Goal: Information Seeking & Learning: Check status

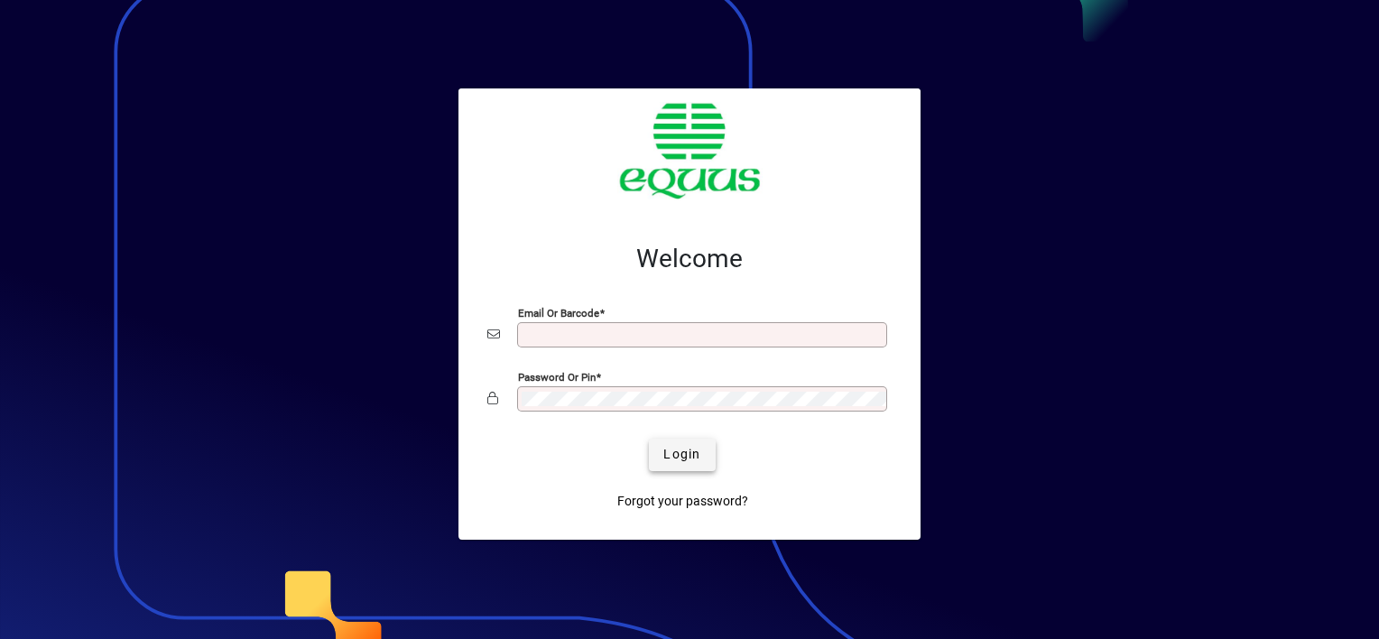
type input "**********"
drag, startPoint x: 676, startPoint y: 455, endPoint x: 664, endPoint y: 440, distance: 18.6
click at [673, 451] on span "Login" at bounding box center [681, 454] width 37 height 19
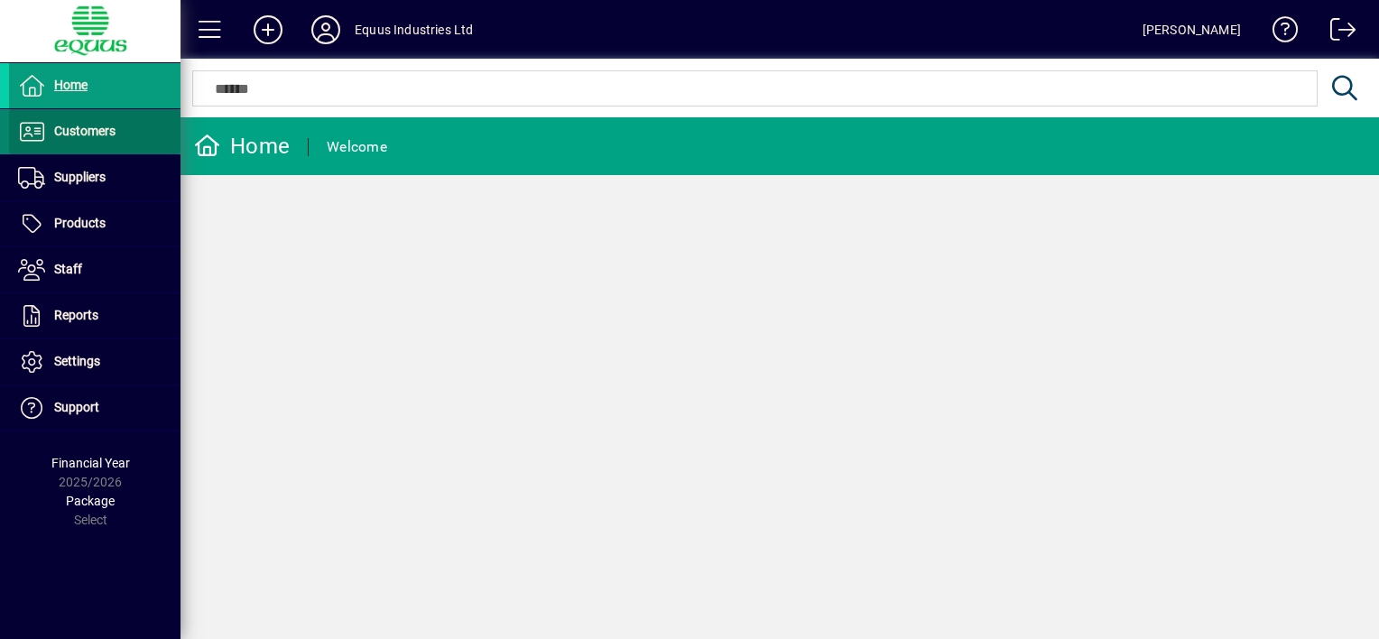
click at [93, 126] on span "Customers" at bounding box center [84, 131] width 61 height 14
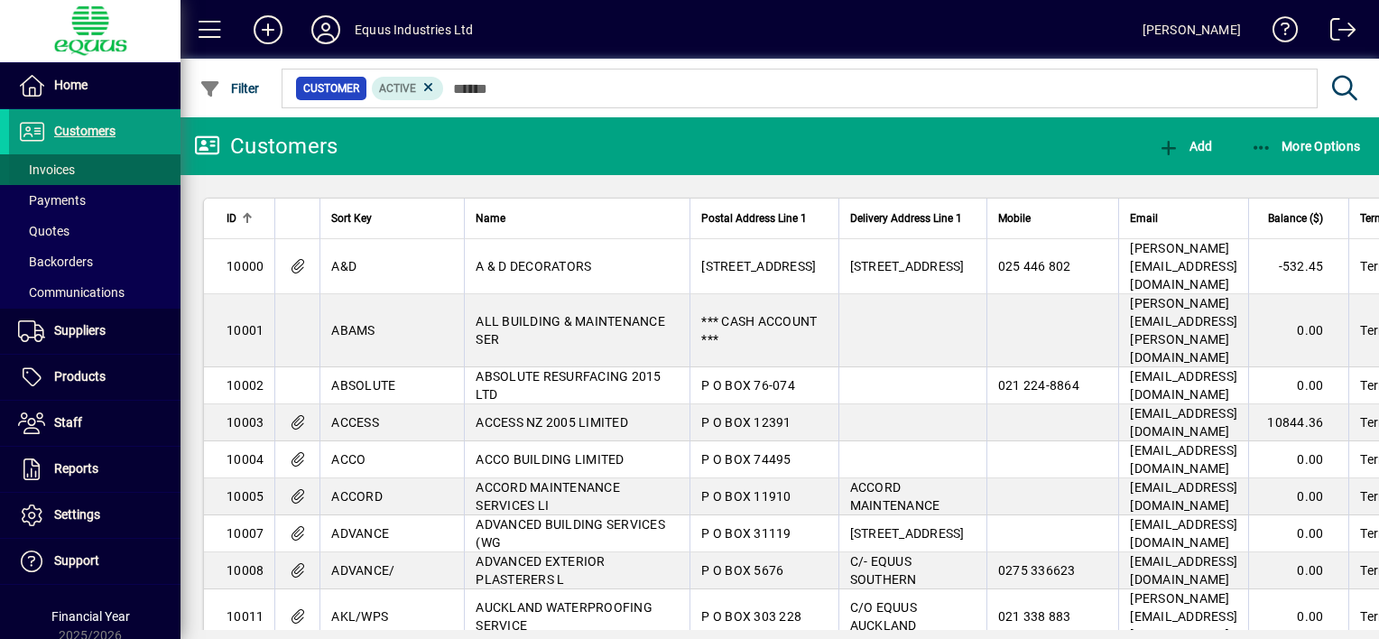
click at [65, 170] on span "Invoices" at bounding box center [46, 169] width 57 height 14
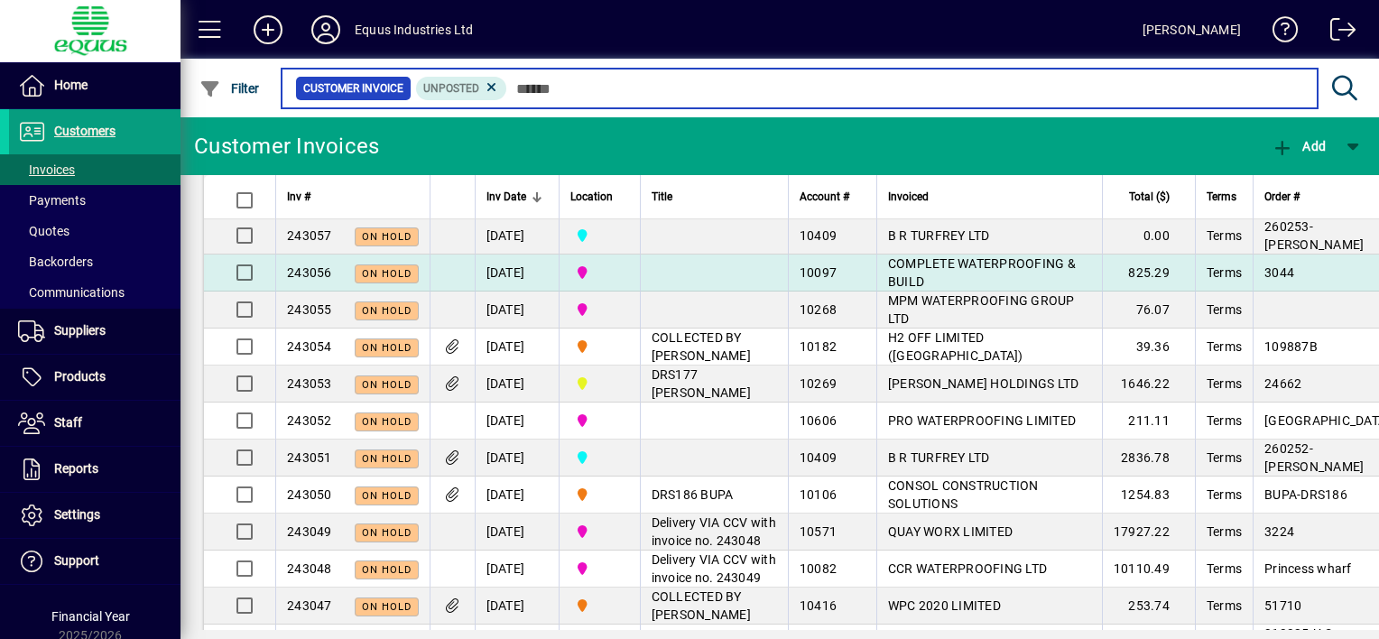
scroll to position [180, 0]
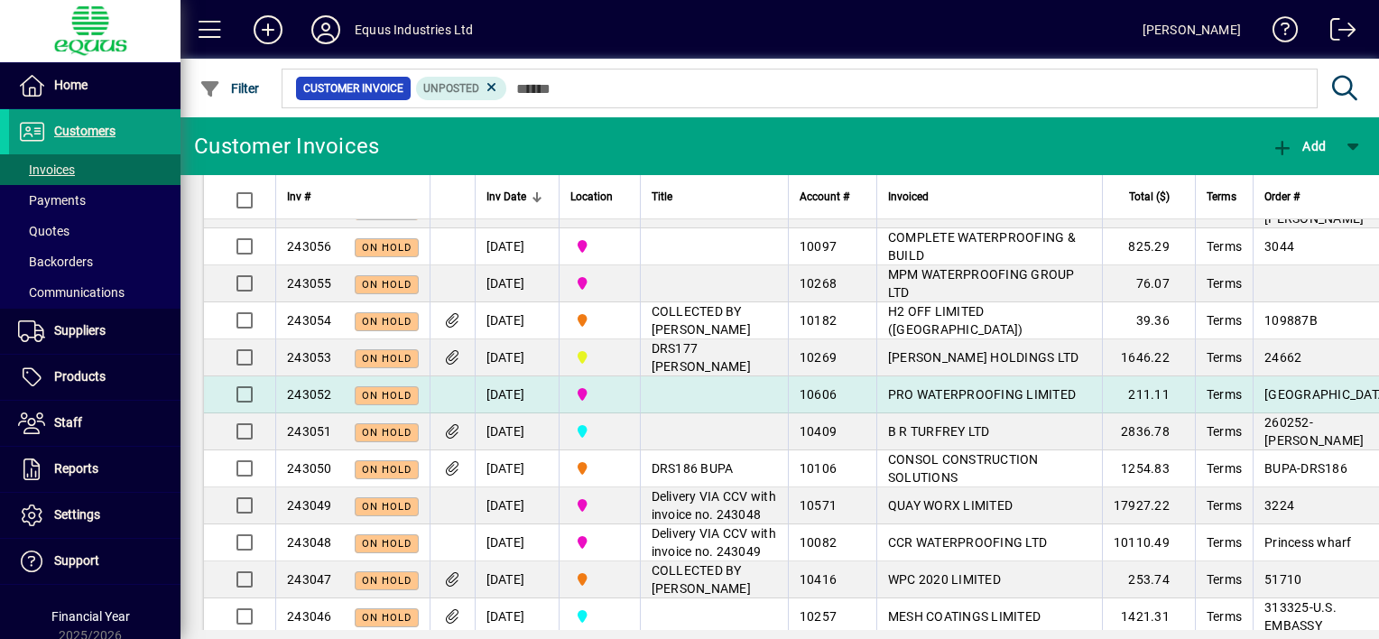
click at [701, 413] on td at bounding box center [714, 394] width 148 height 37
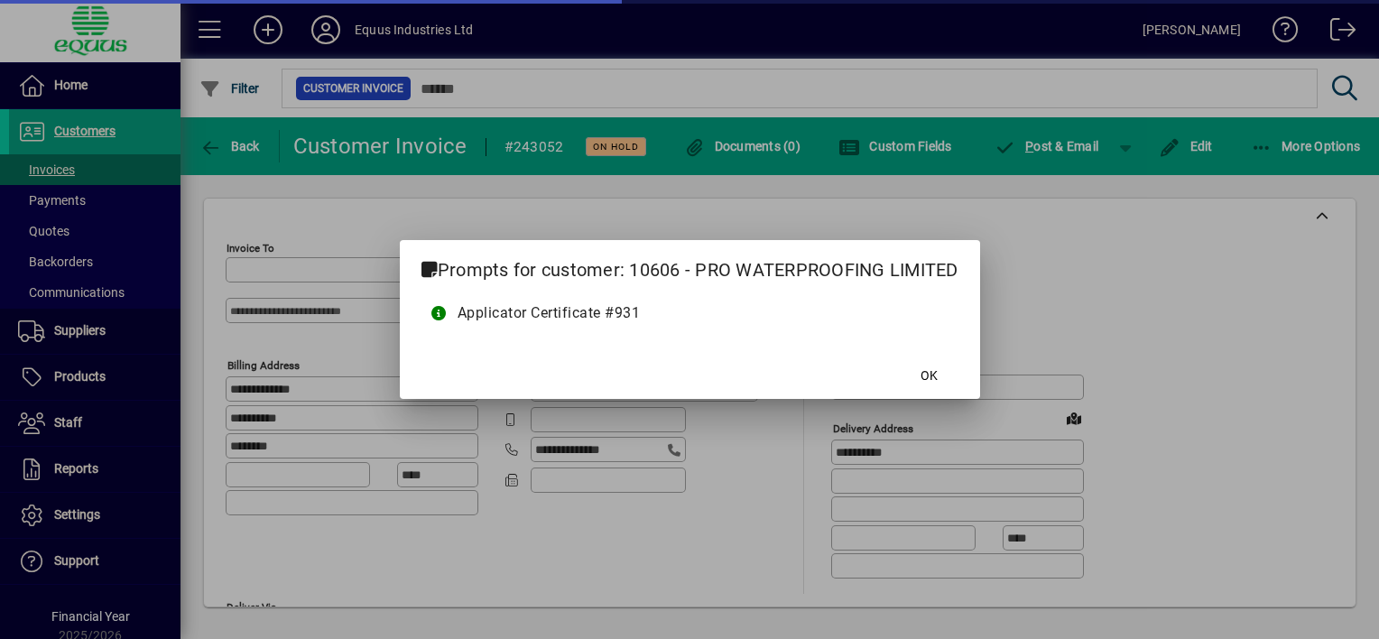
type input "**********"
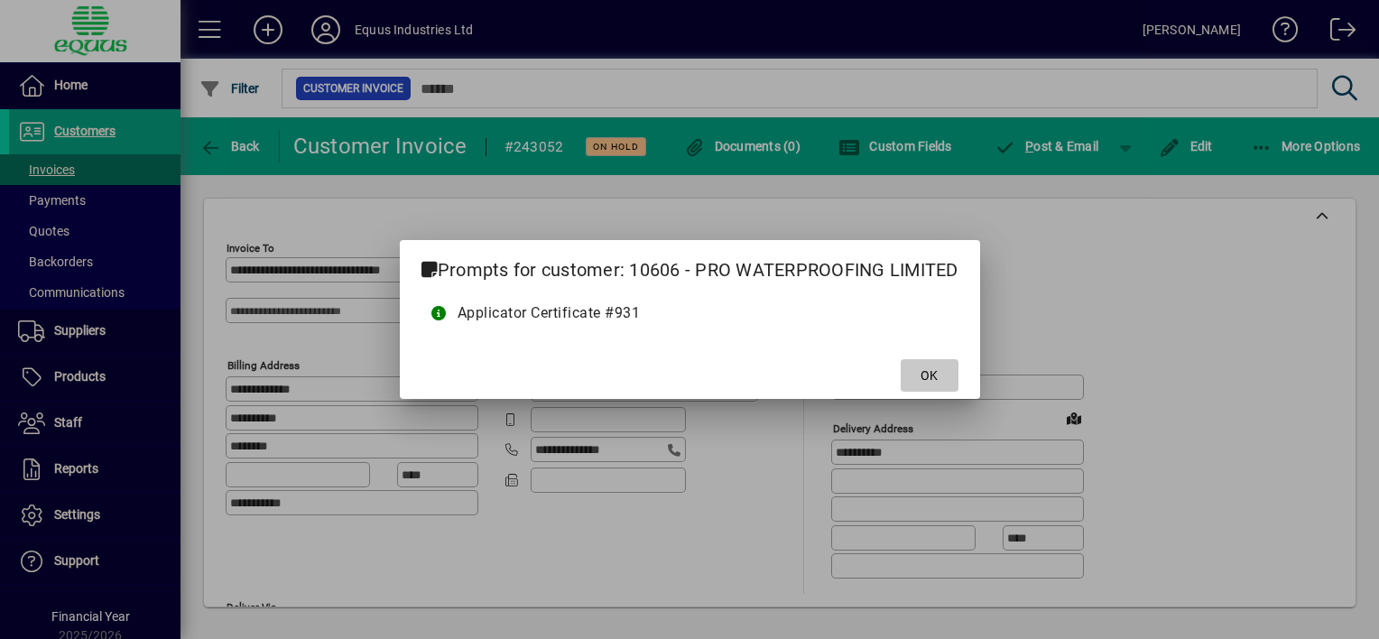
click at [928, 371] on span "OK" at bounding box center [928, 375] width 17 height 19
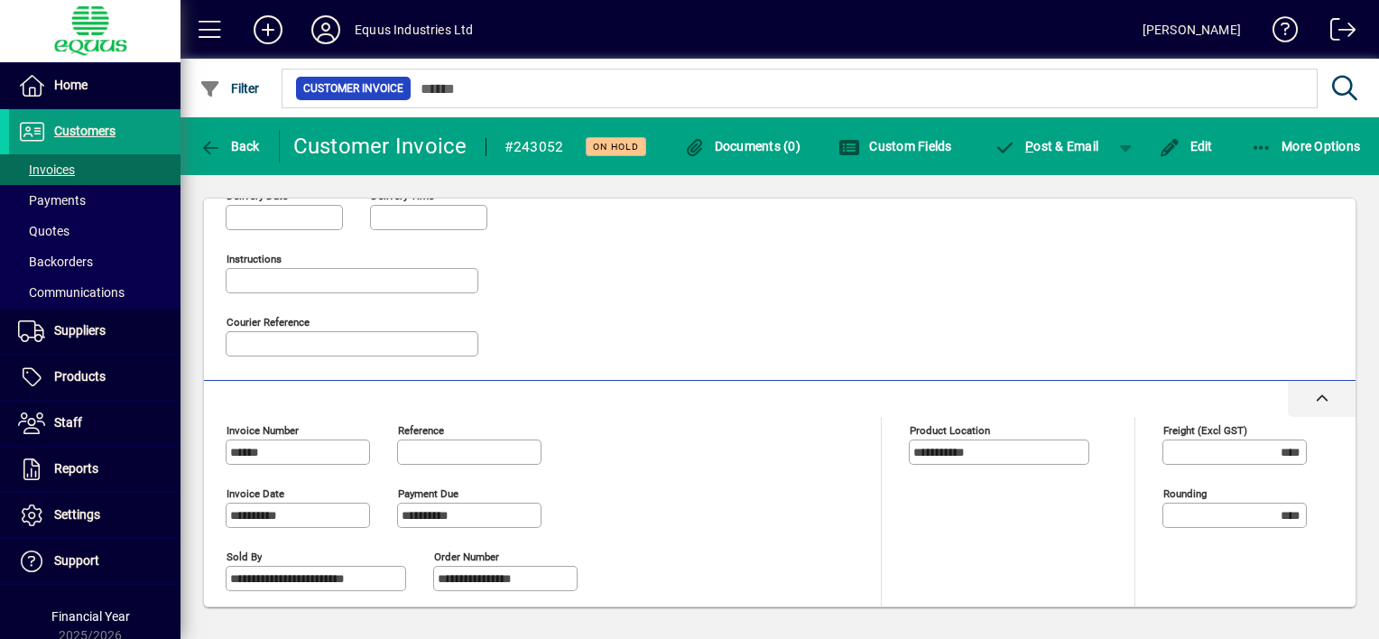
scroll to position [204, 0]
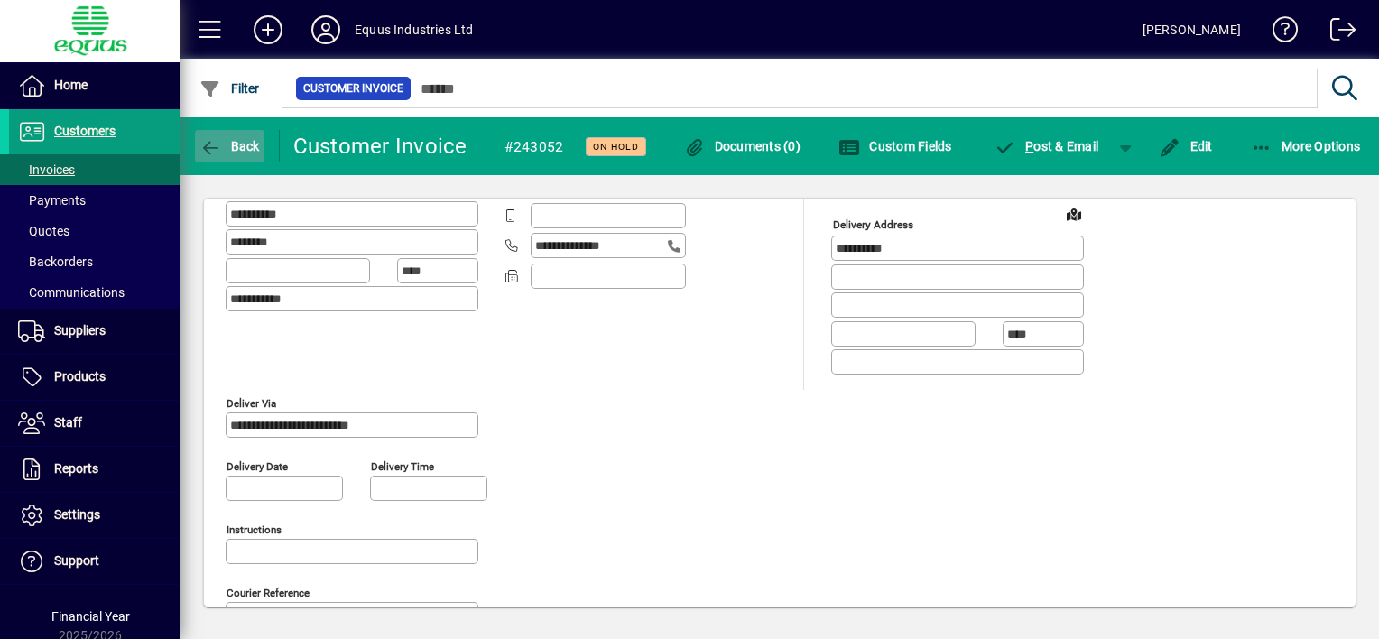
click at [212, 144] on icon "button" at bounding box center [210, 148] width 23 height 18
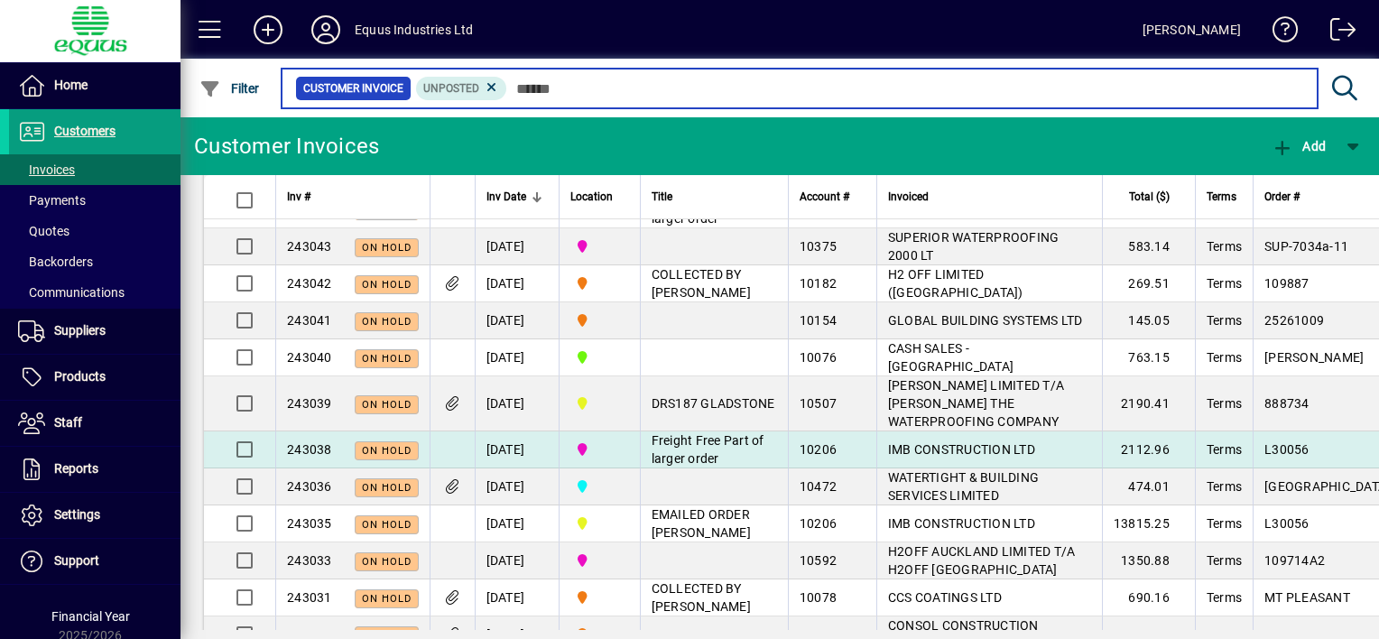
scroll to position [632, 0]
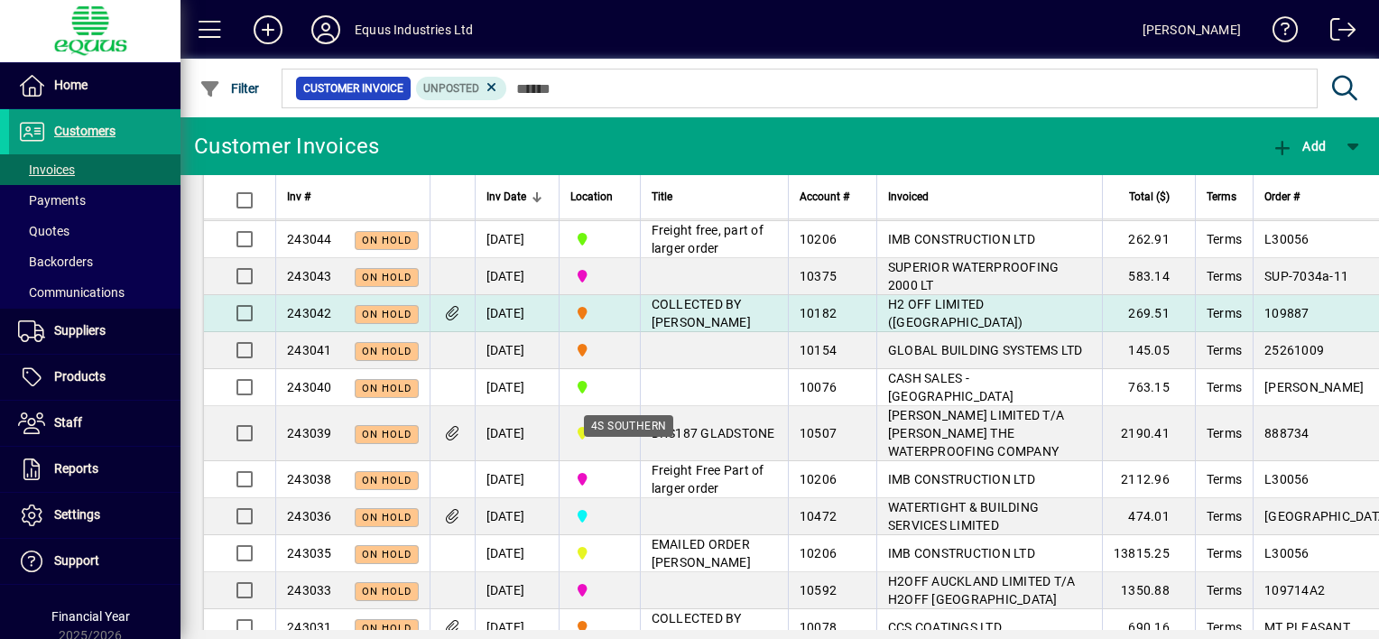
click at [656, 416] on div "4S SOUTHERN" at bounding box center [628, 426] width 89 height 22
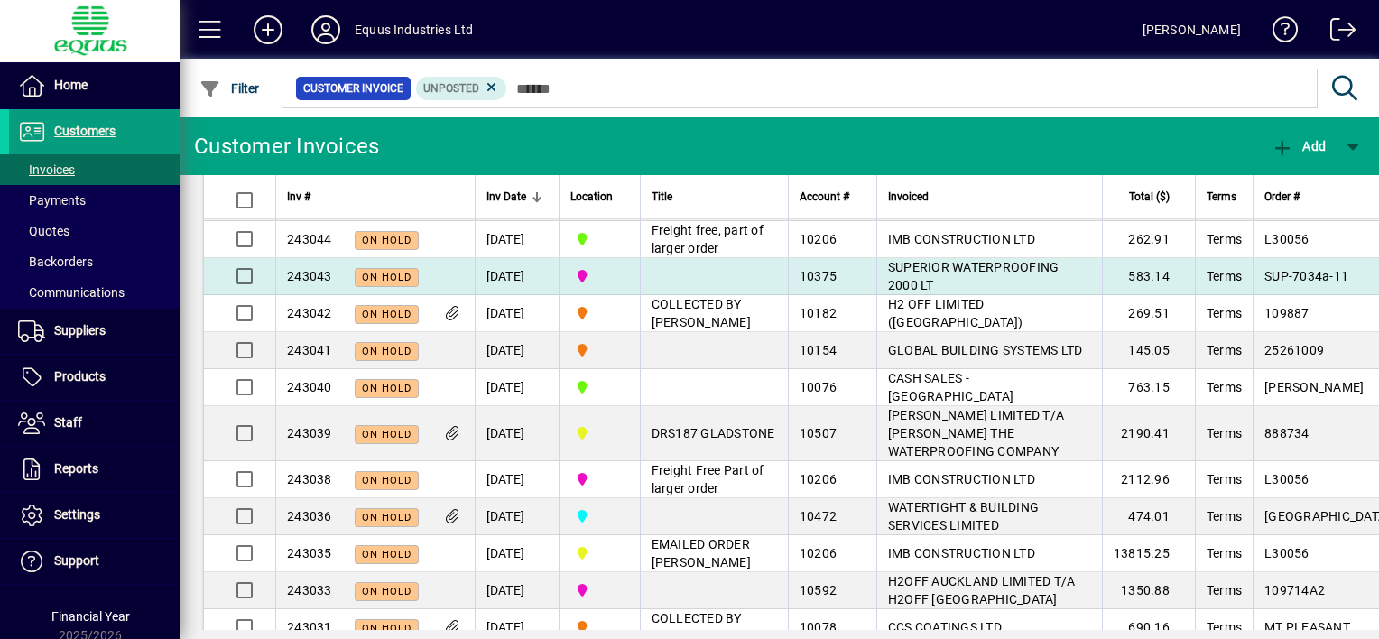
click at [700, 295] on td at bounding box center [714, 276] width 148 height 37
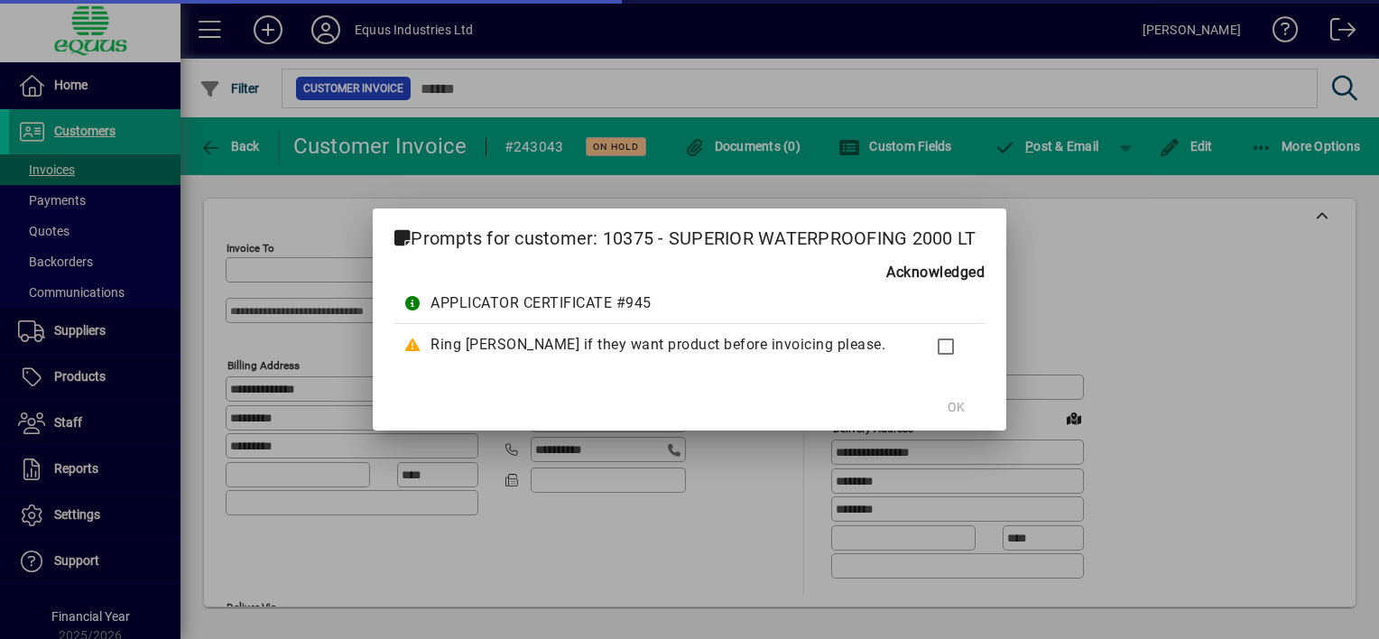
type input "**********"
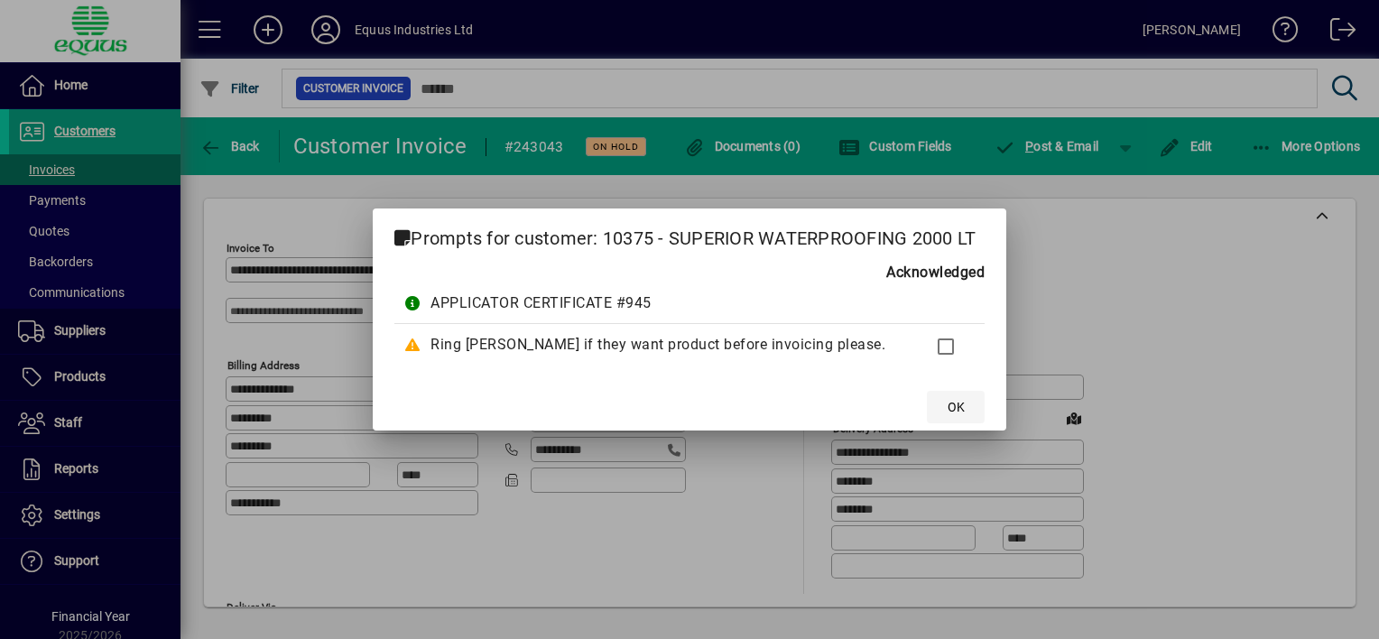
click at [952, 405] on span "OK" at bounding box center [955, 407] width 17 height 19
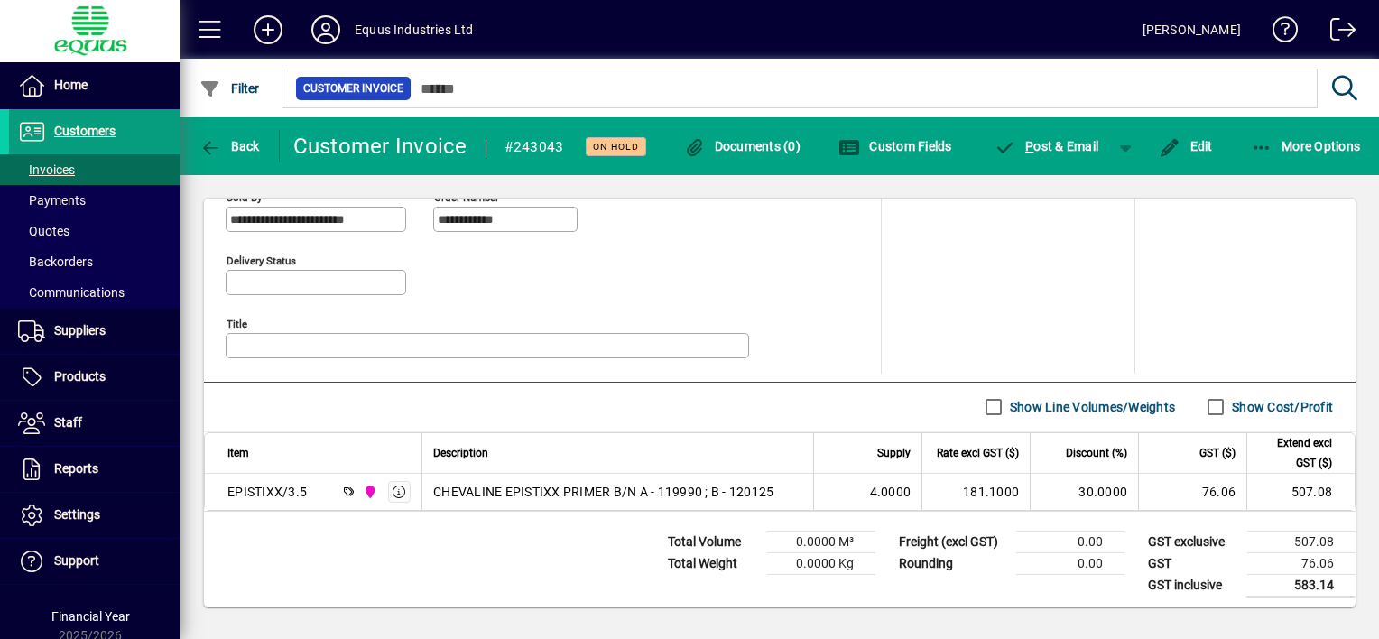
scroll to position [835, 0]
click at [209, 150] on icon "button" at bounding box center [210, 148] width 23 height 18
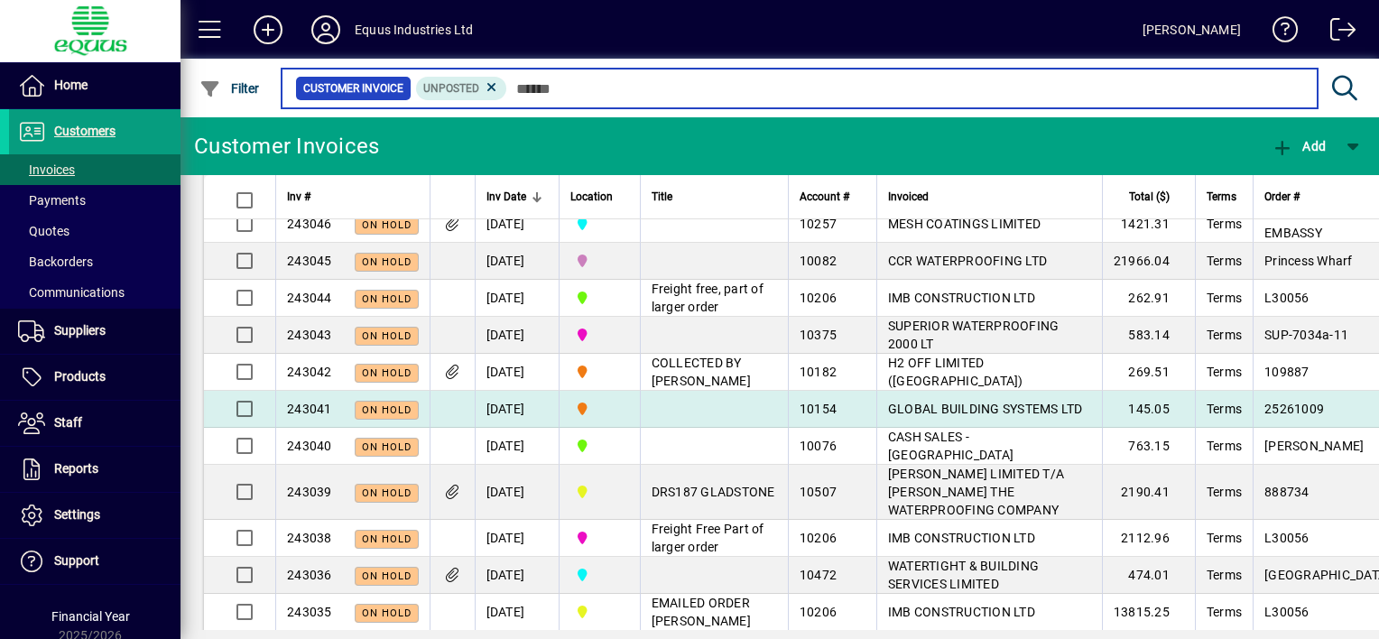
scroll to position [541, 0]
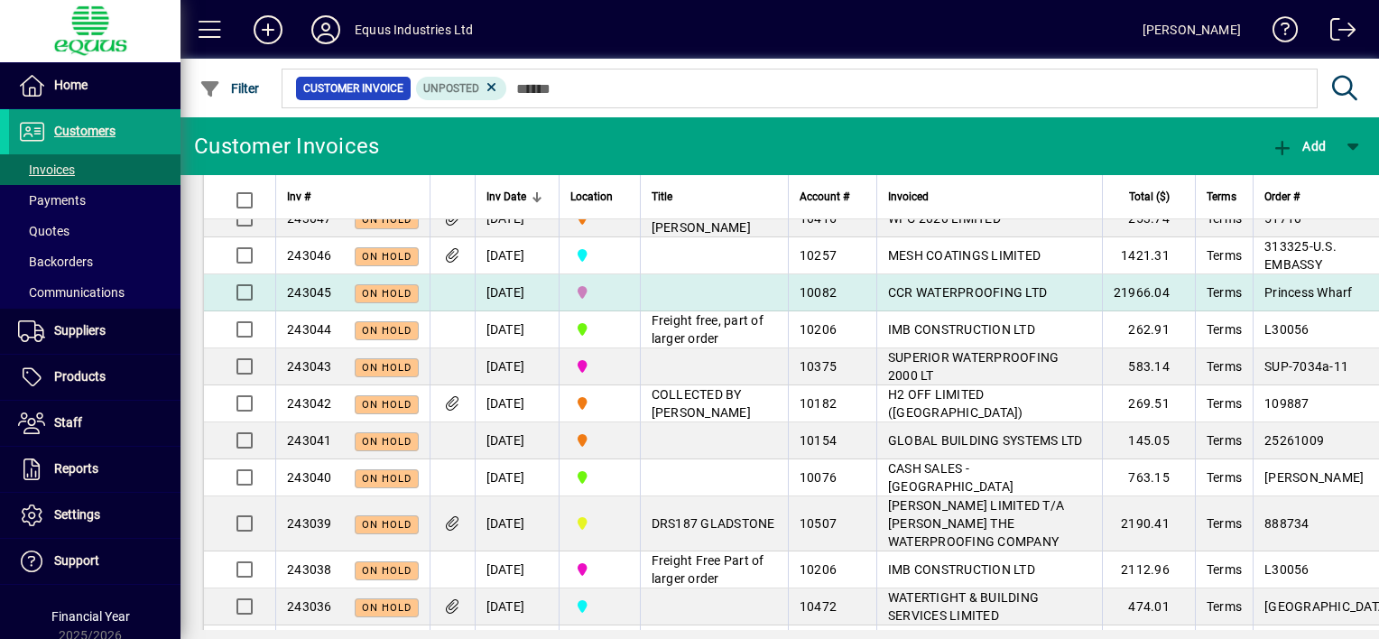
click at [739, 311] on td at bounding box center [714, 292] width 148 height 37
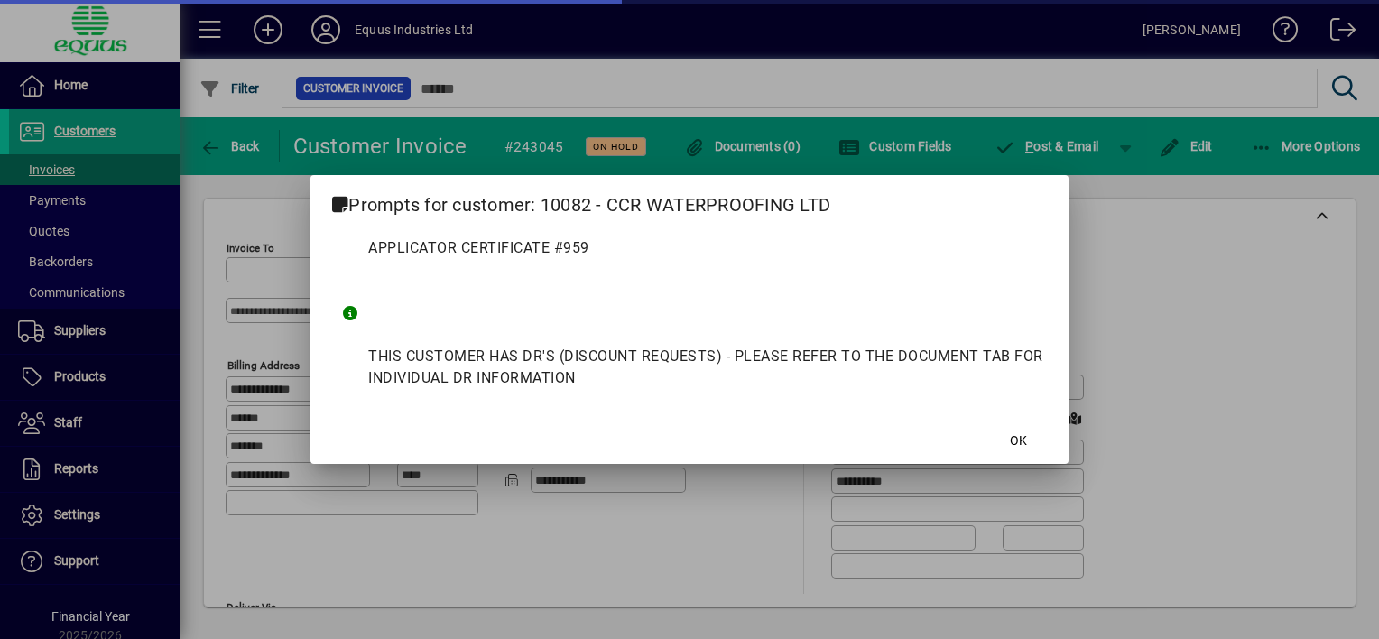
type input "**********"
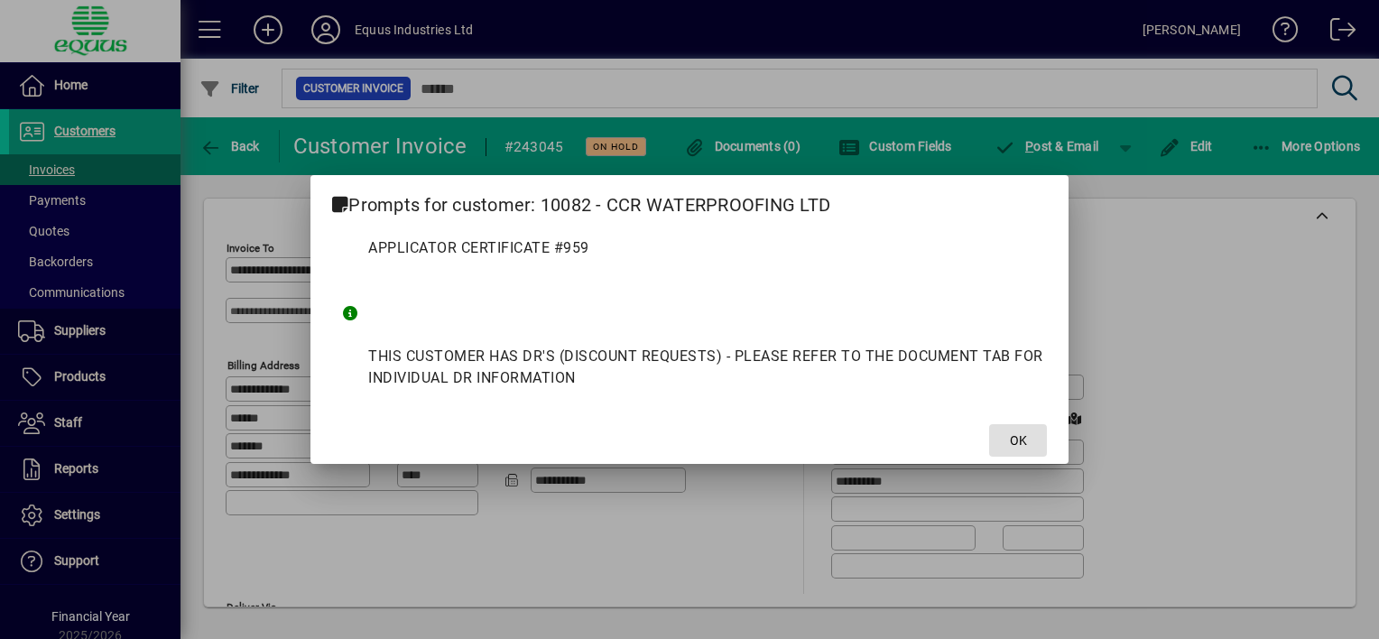
click at [1012, 437] on span "OK" at bounding box center [1018, 440] width 17 height 19
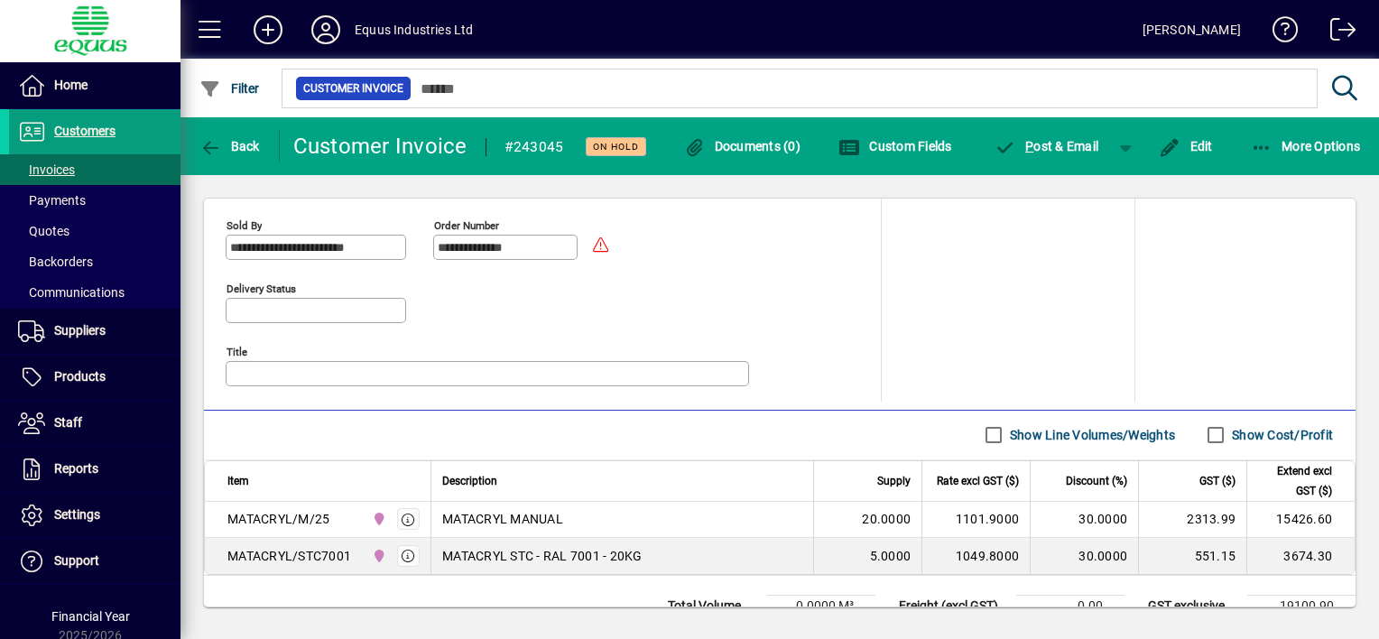
scroll to position [871, 0]
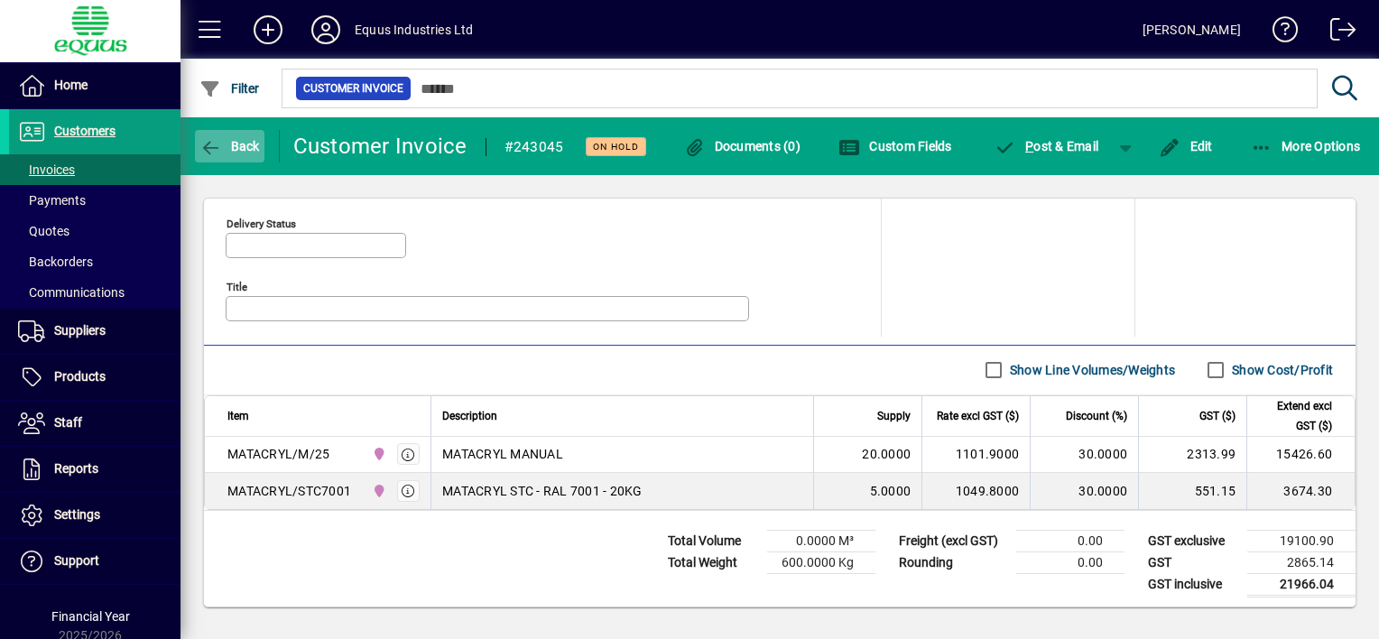
click at [203, 141] on icon "button" at bounding box center [210, 148] width 23 height 18
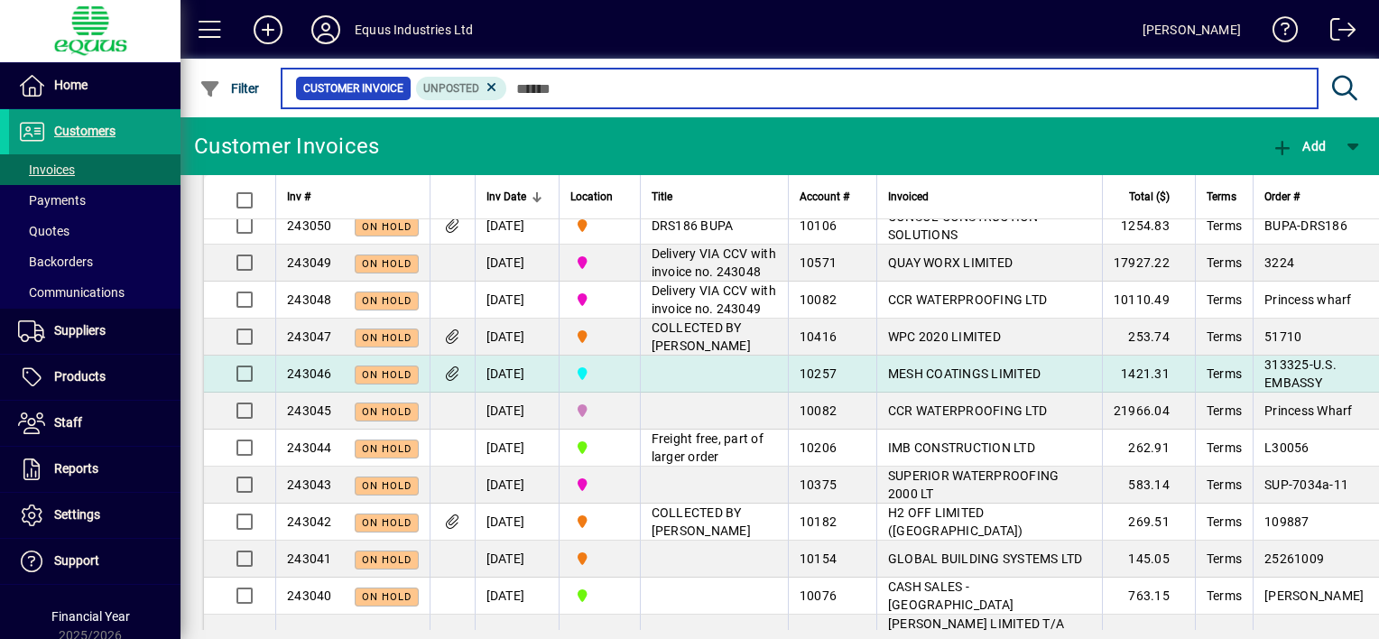
scroll to position [451, 0]
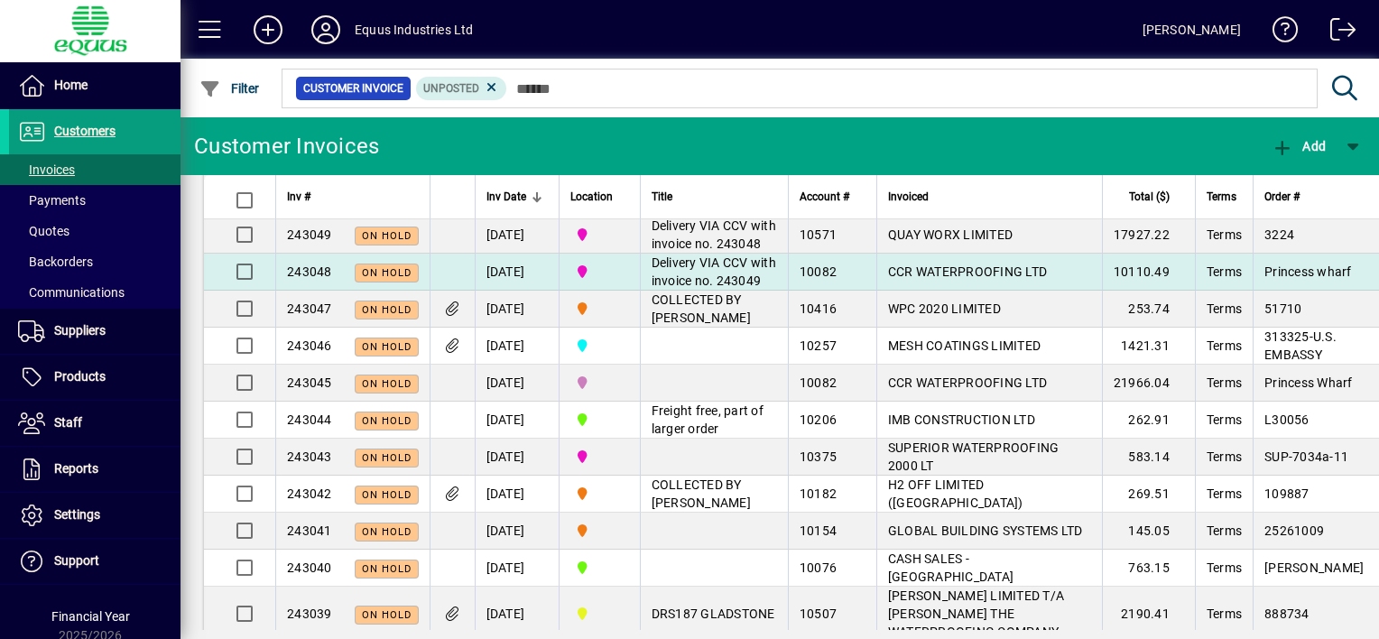
click at [906, 279] on span "CCR WATERPROOFING LTD" at bounding box center [967, 271] width 159 height 14
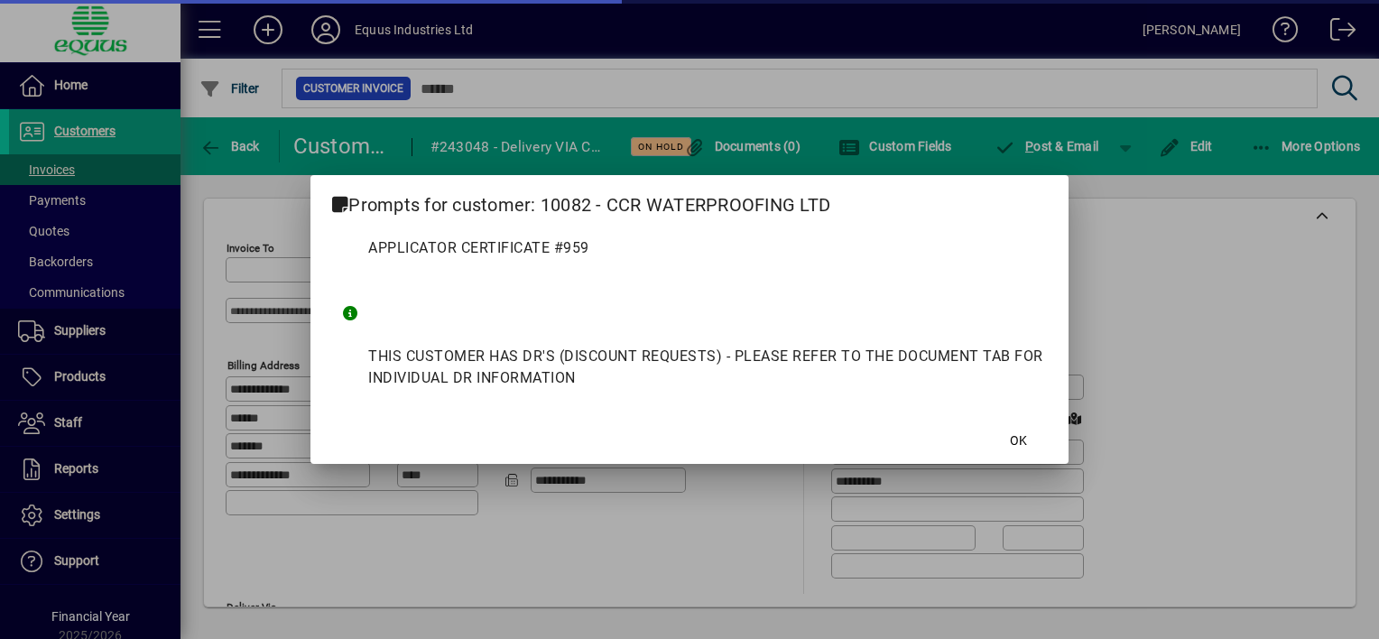
type input "**********"
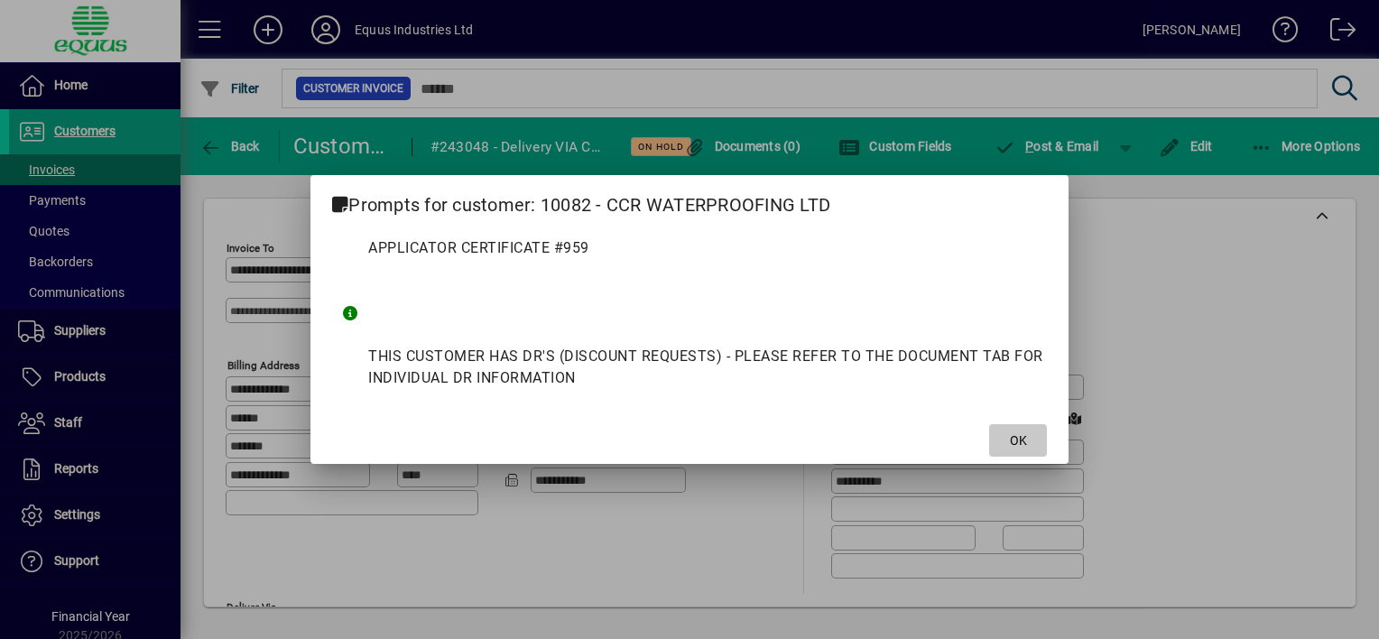
click at [1012, 426] on span at bounding box center [1018, 440] width 58 height 43
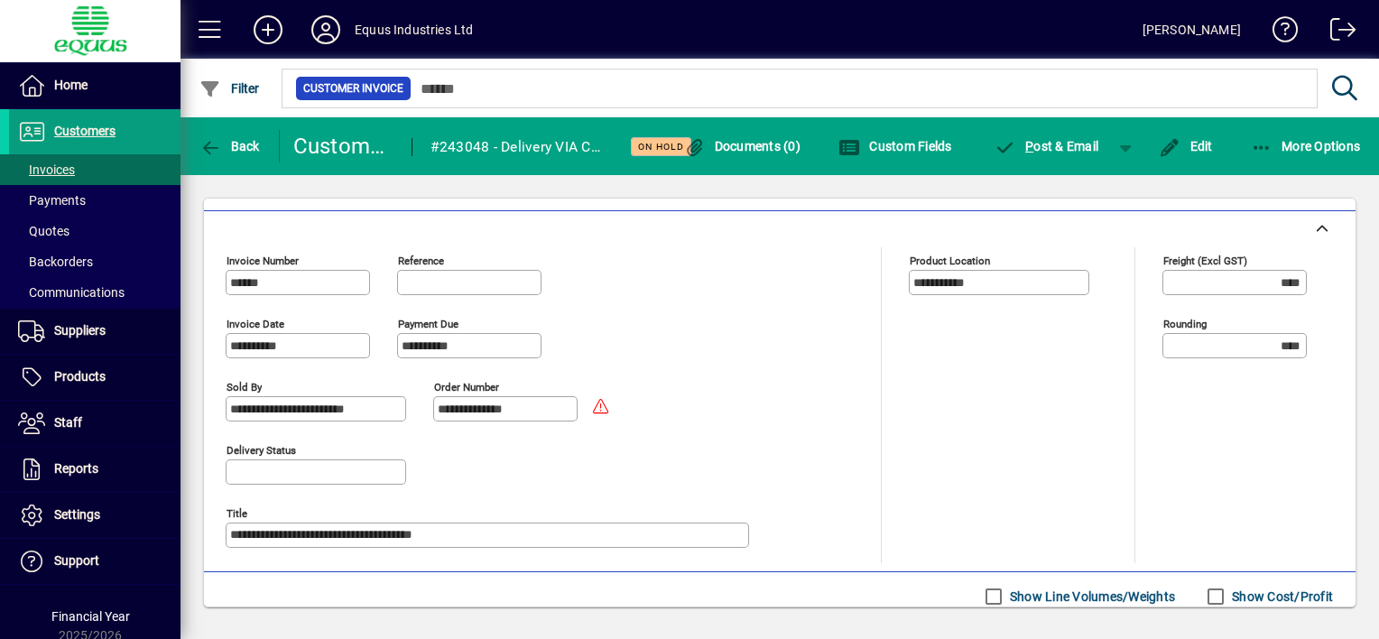
scroll to position [620, 0]
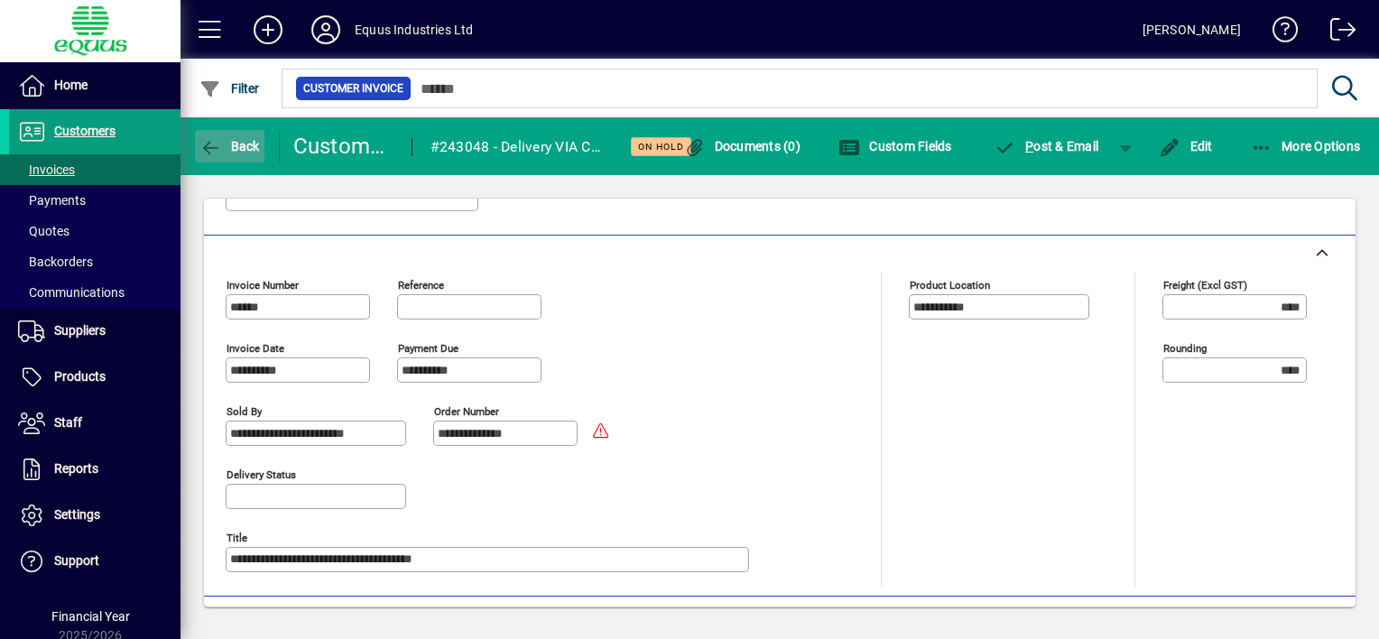
click at [228, 148] on span "Back" at bounding box center [229, 146] width 60 height 14
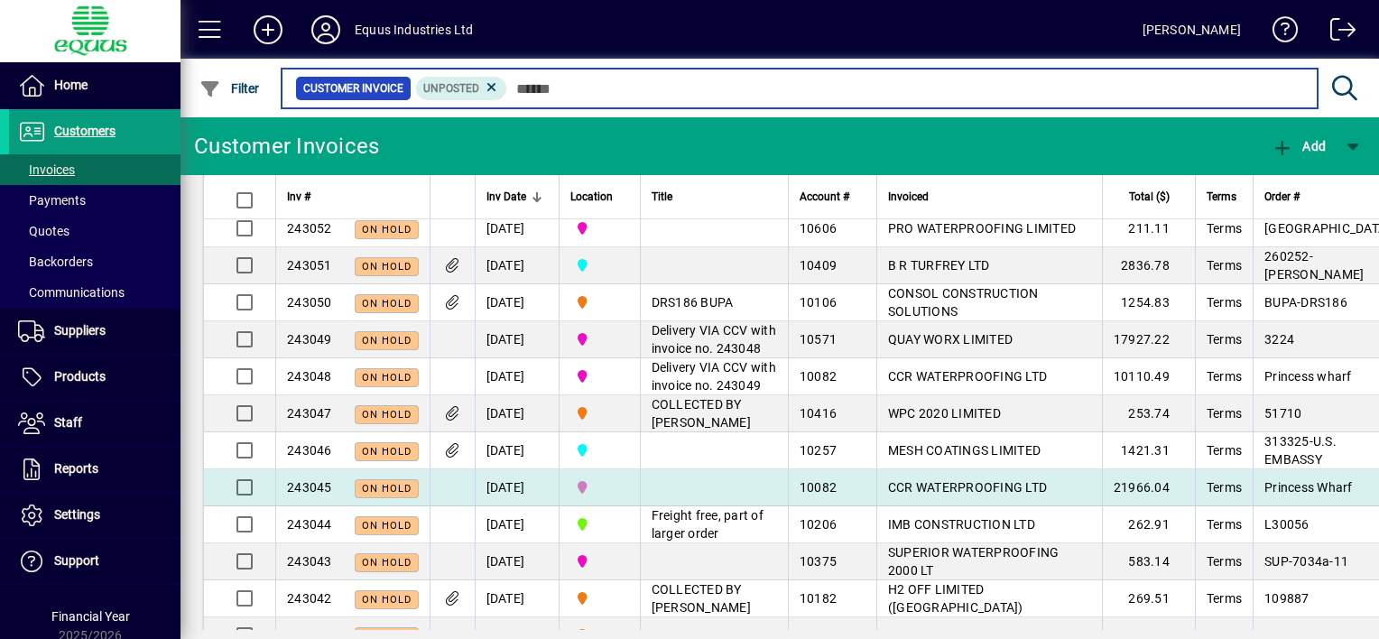
scroll to position [361, 0]
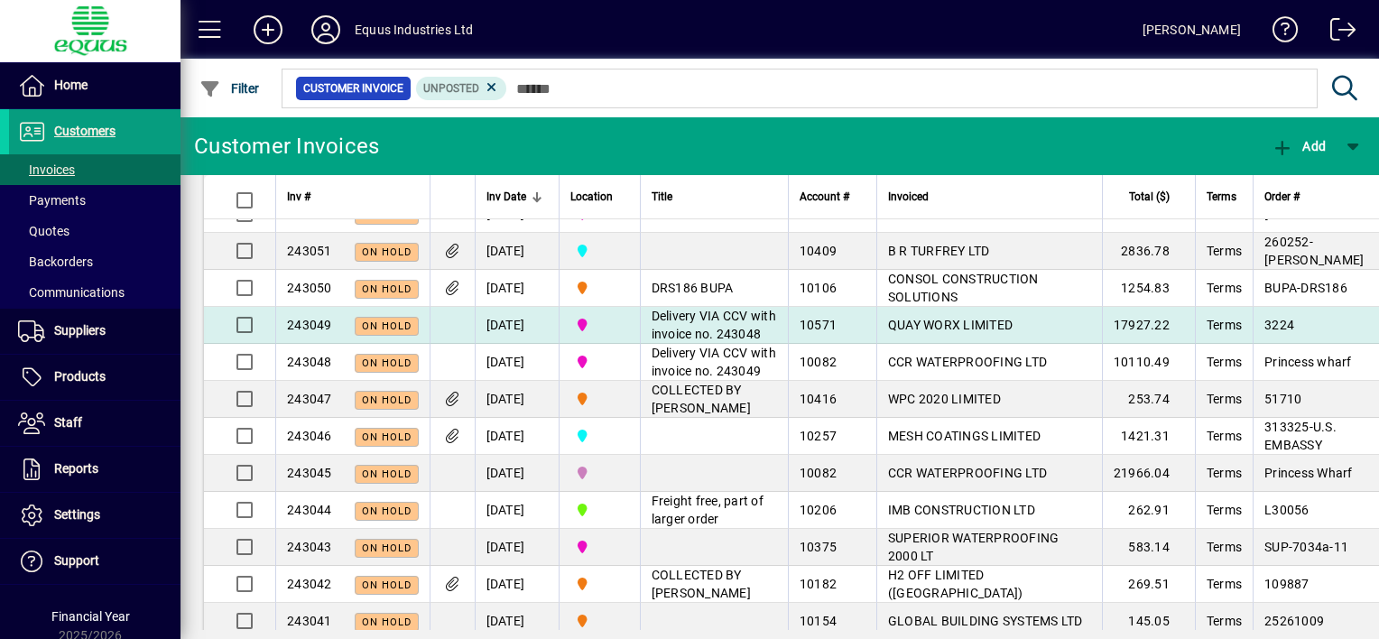
click at [910, 332] on span "QUAY WORX LIMITED" at bounding box center [950, 325] width 125 height 14
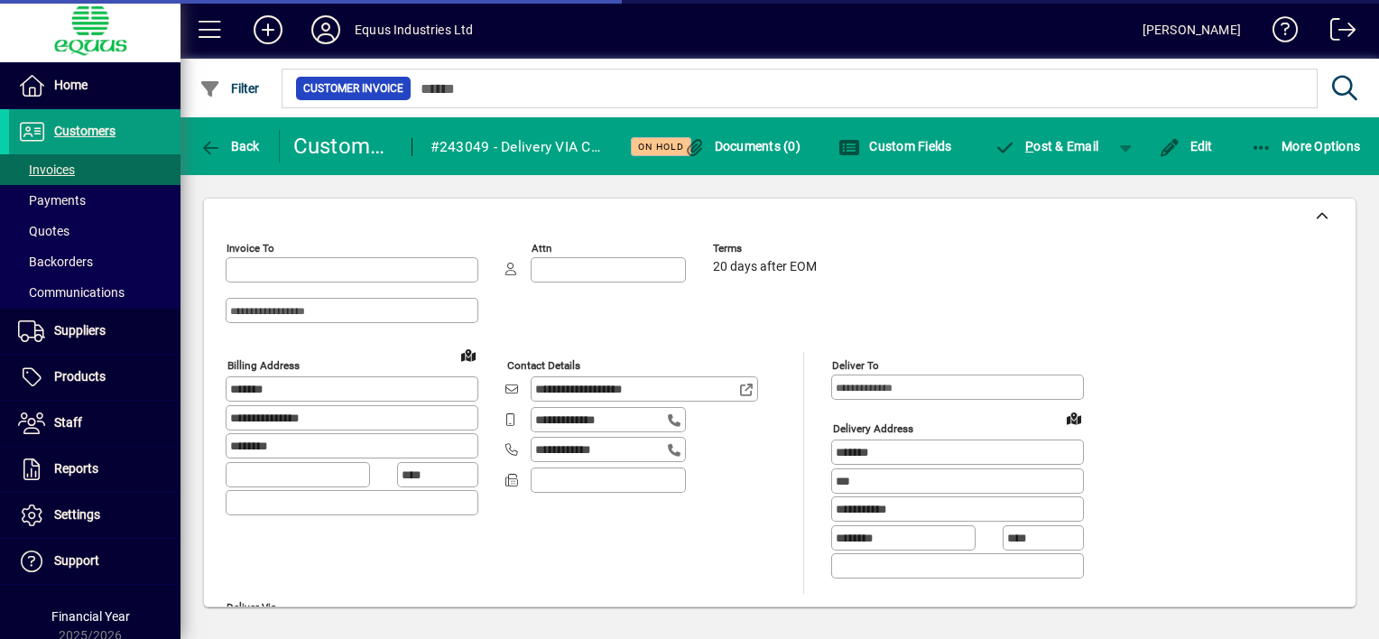
type input "**********"
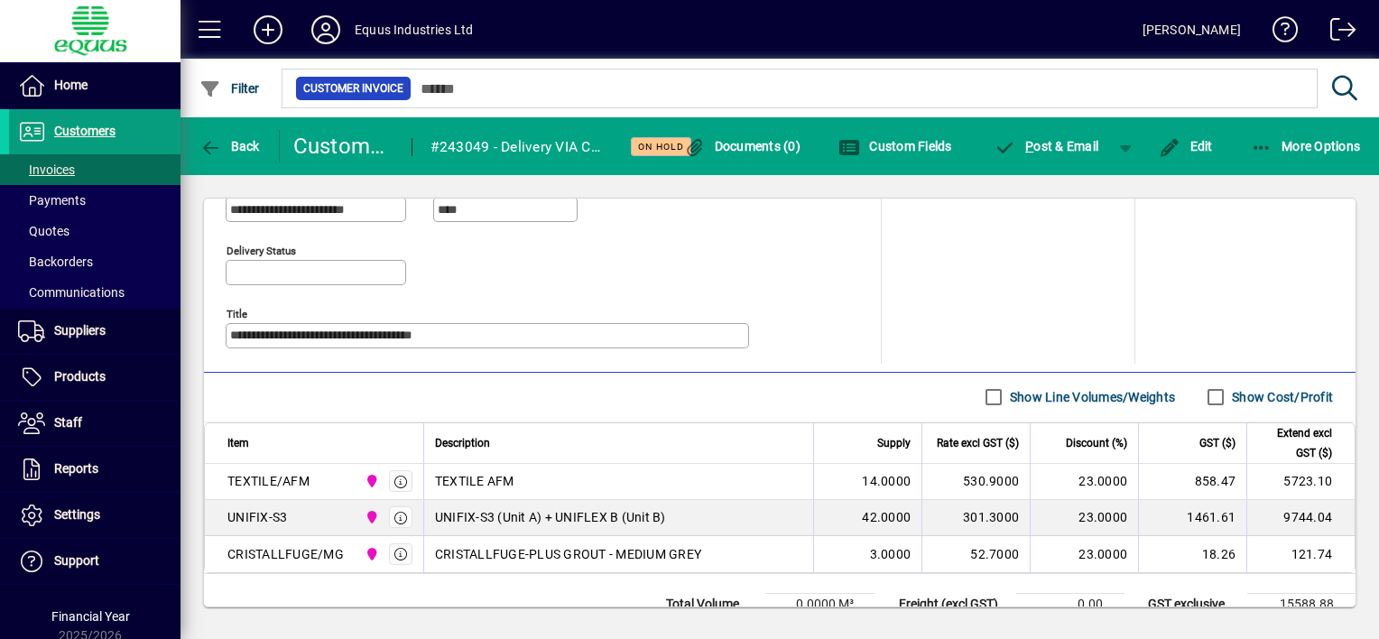
scroll to position [902, 0]
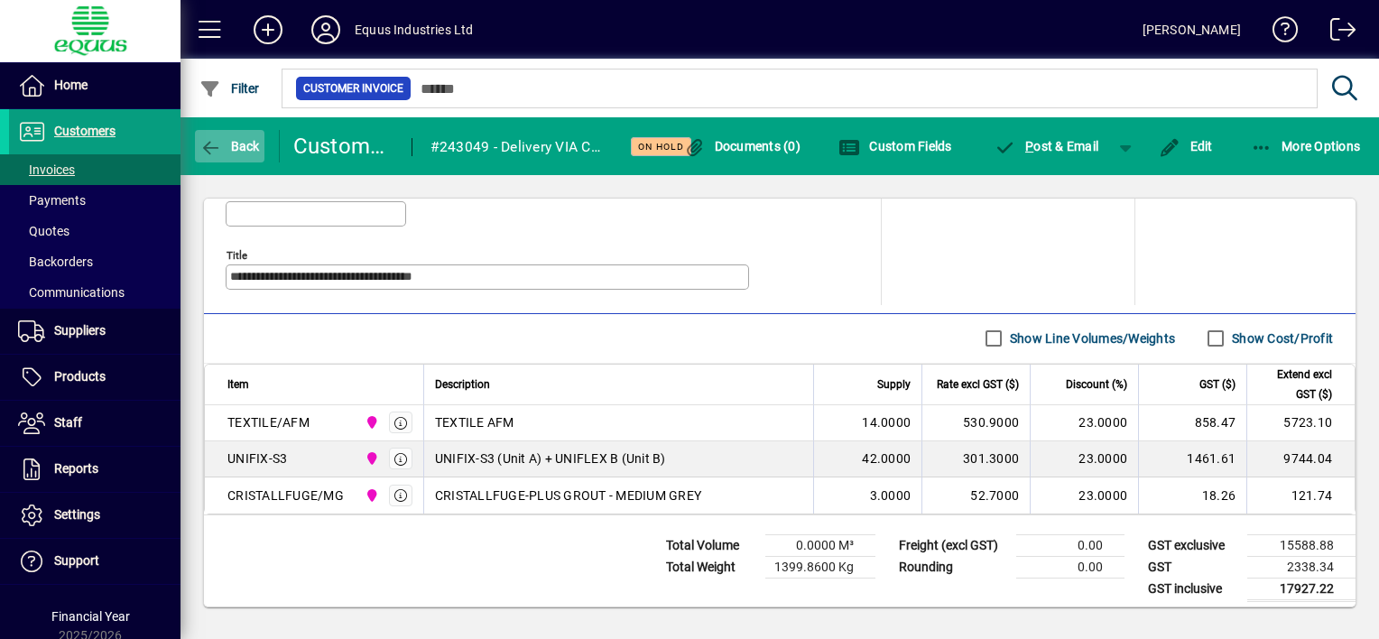
click at [216, 141] on icon "button" at bounding box center [210, 148] width 23 height 18
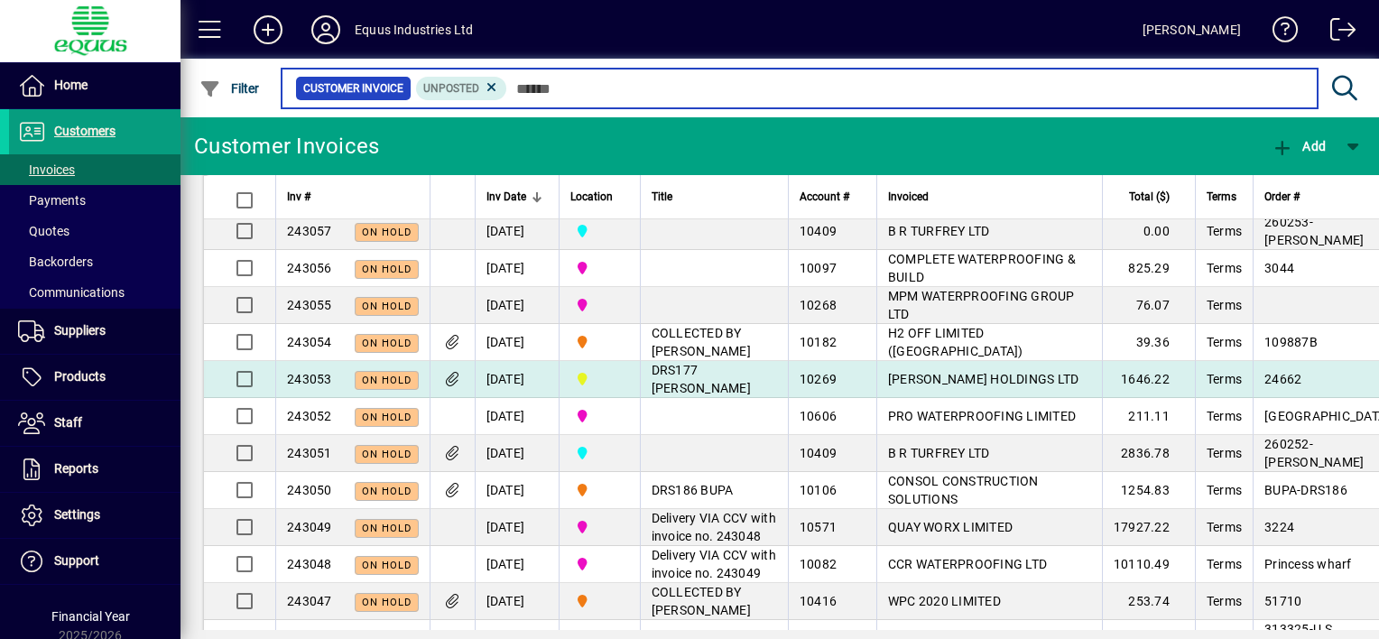
scroll to position [180, 0]
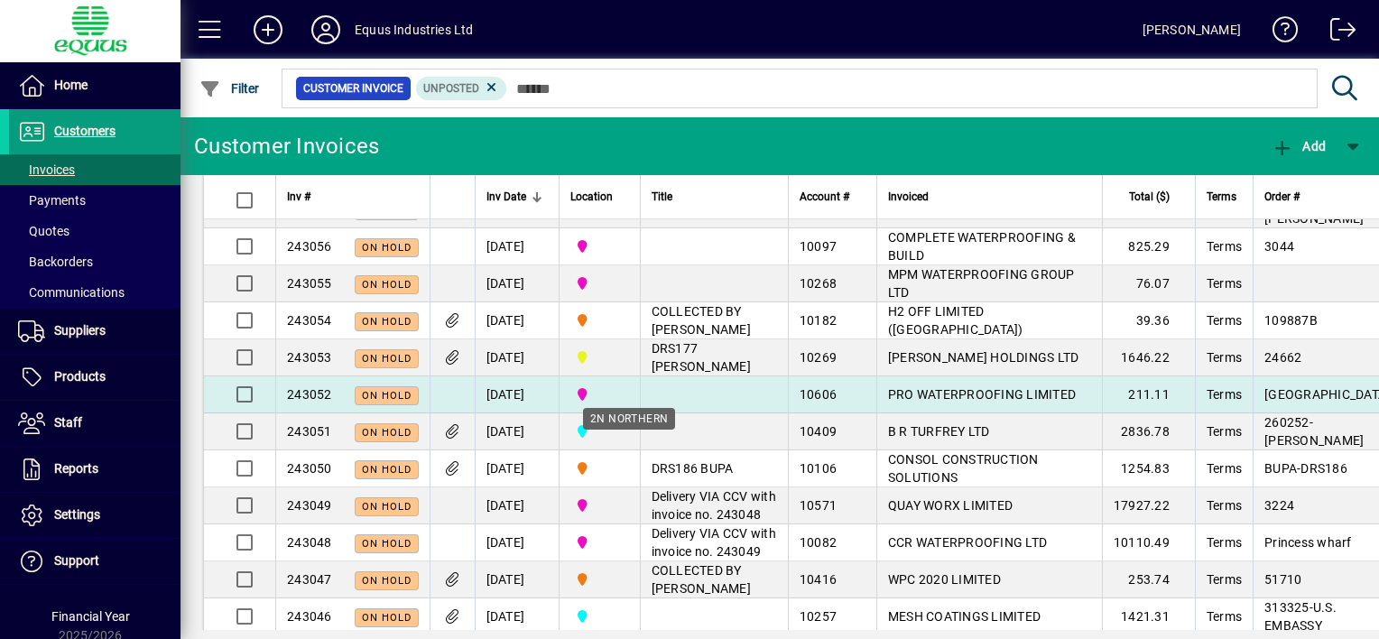
click at [629, 404] on span "2N NORTHERN" at bounding box center [599, 394] width 59 height 20
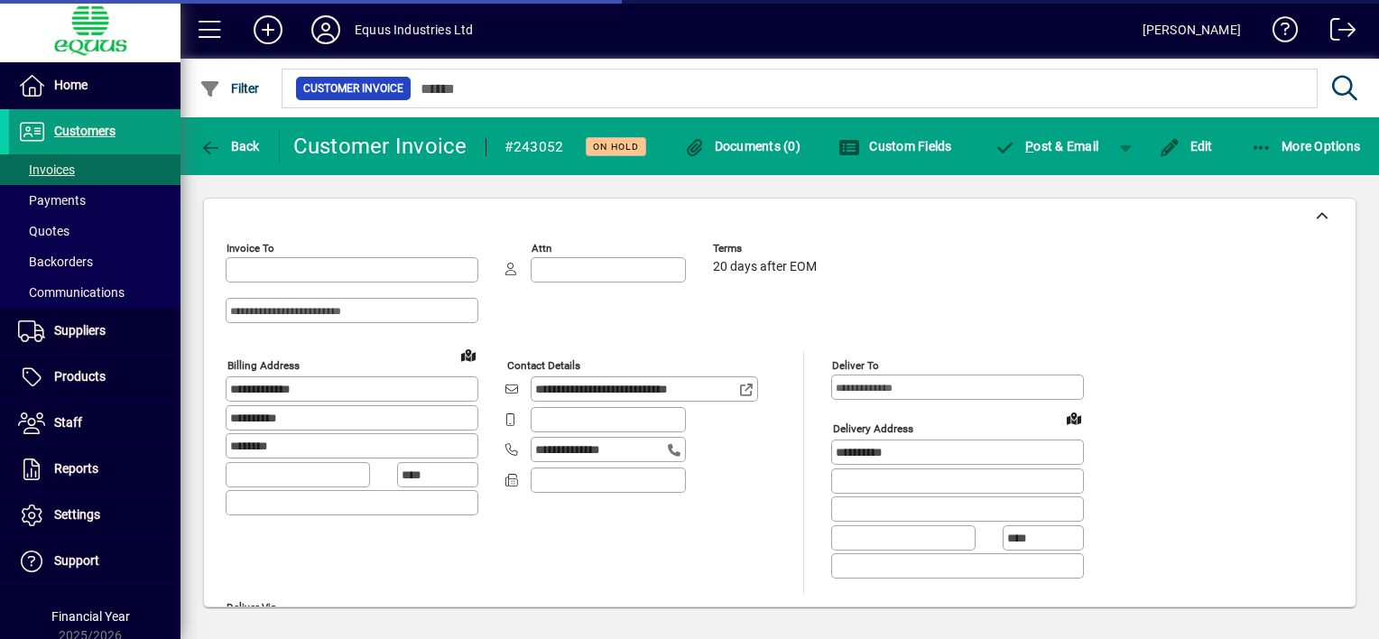
type input "**********"
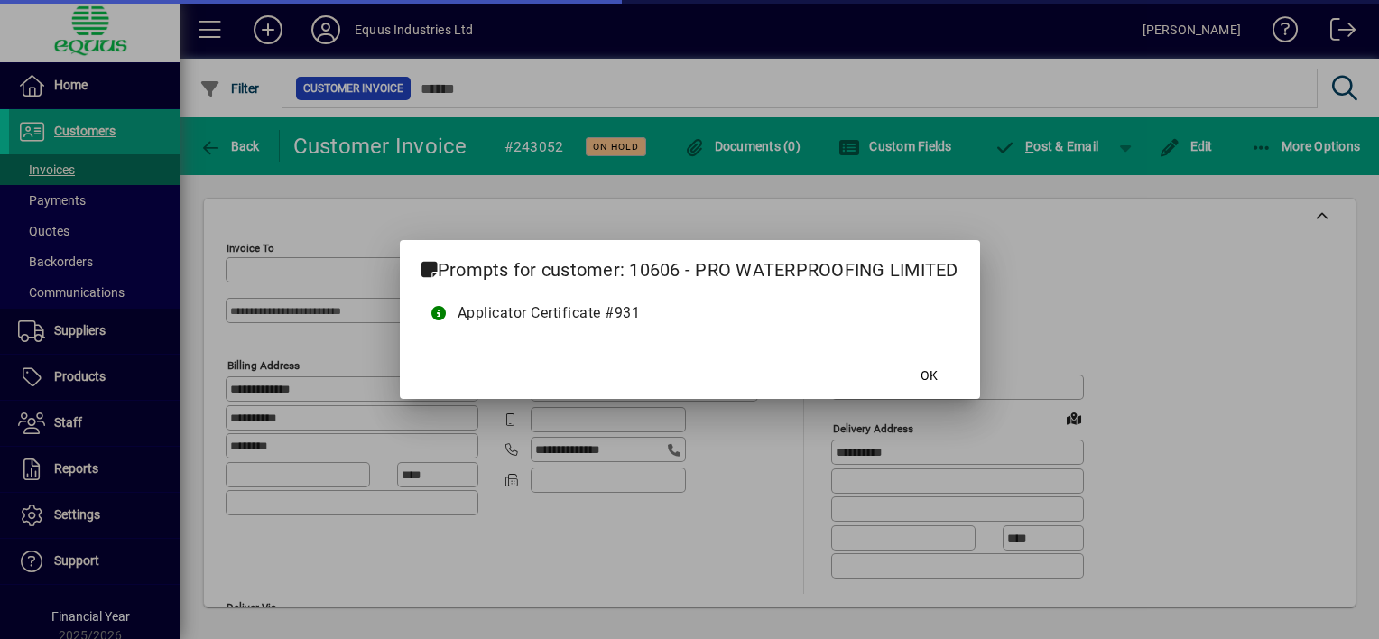
type input "**********"
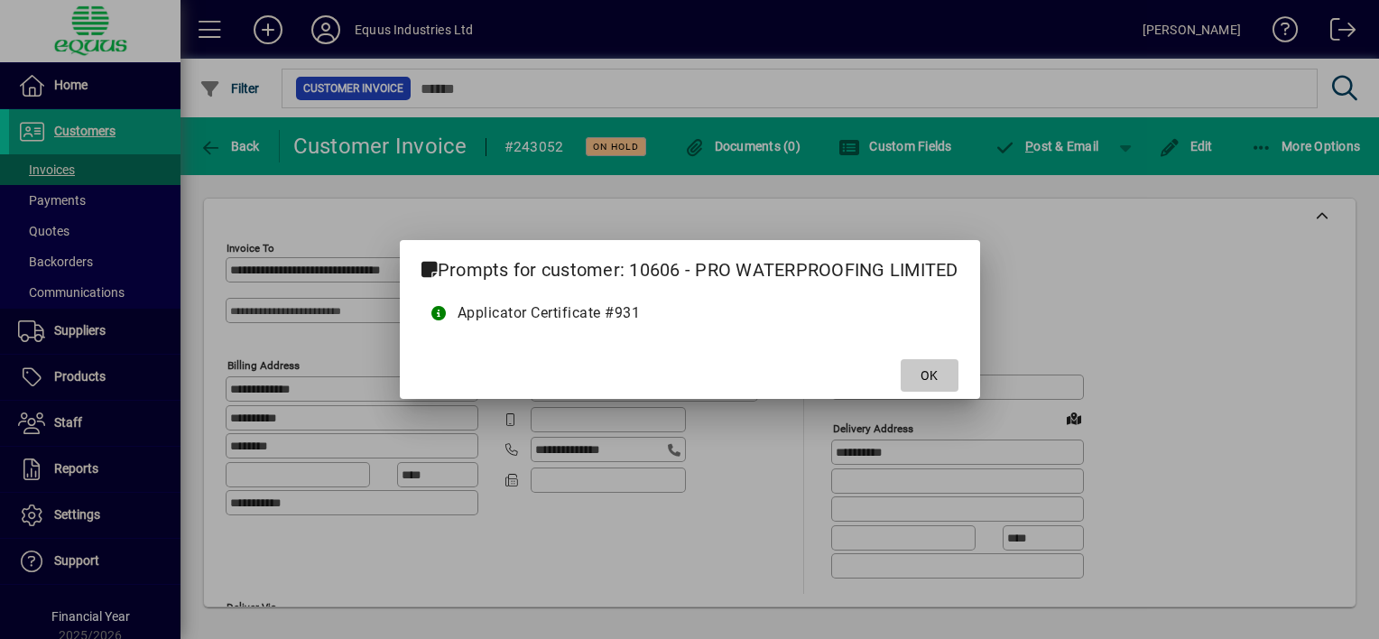
click at [935, 372] on span "OK" at bounding box center [928, 375] width 17 height 19
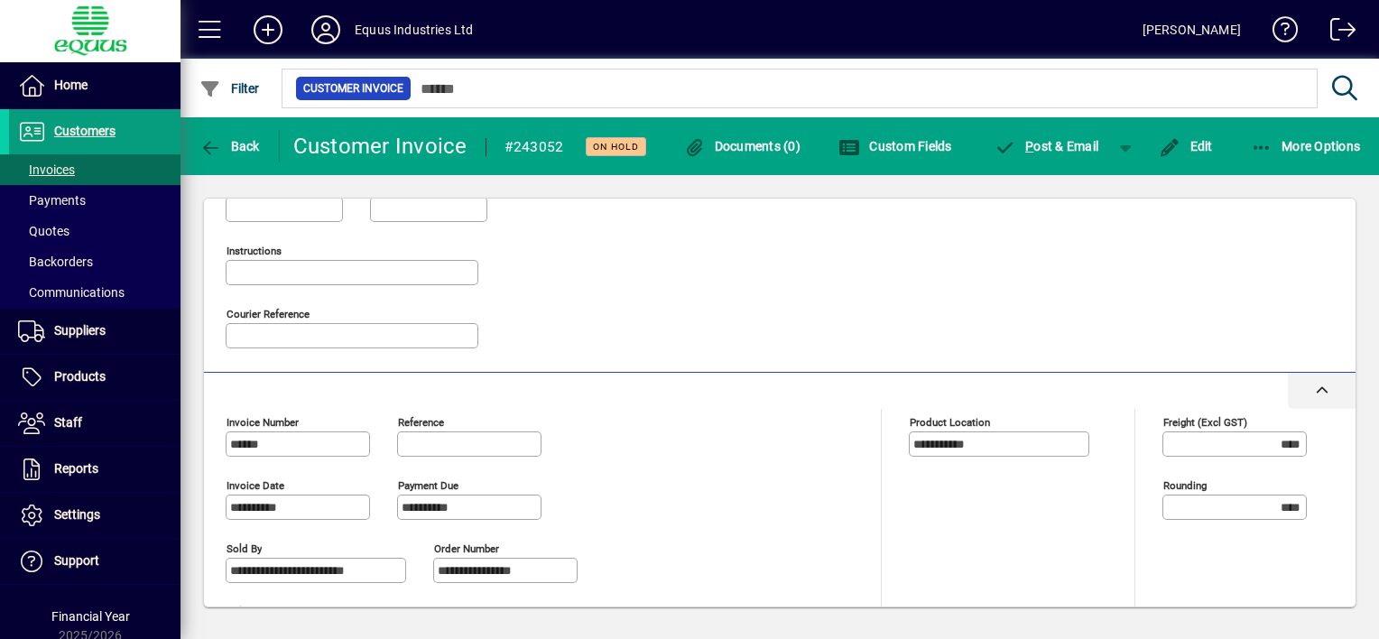
scroll to position [474, 0]
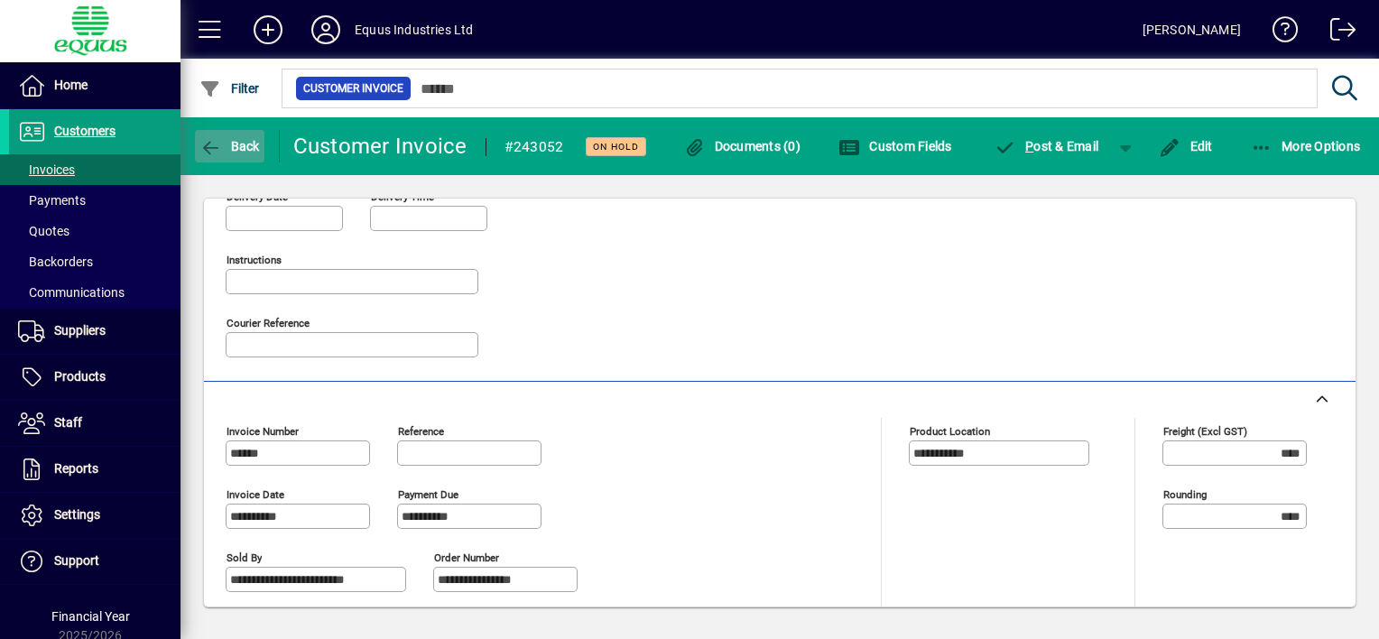
click at [220, 143] on icon "button" at bounding box center [210, 148] width 23 height 18
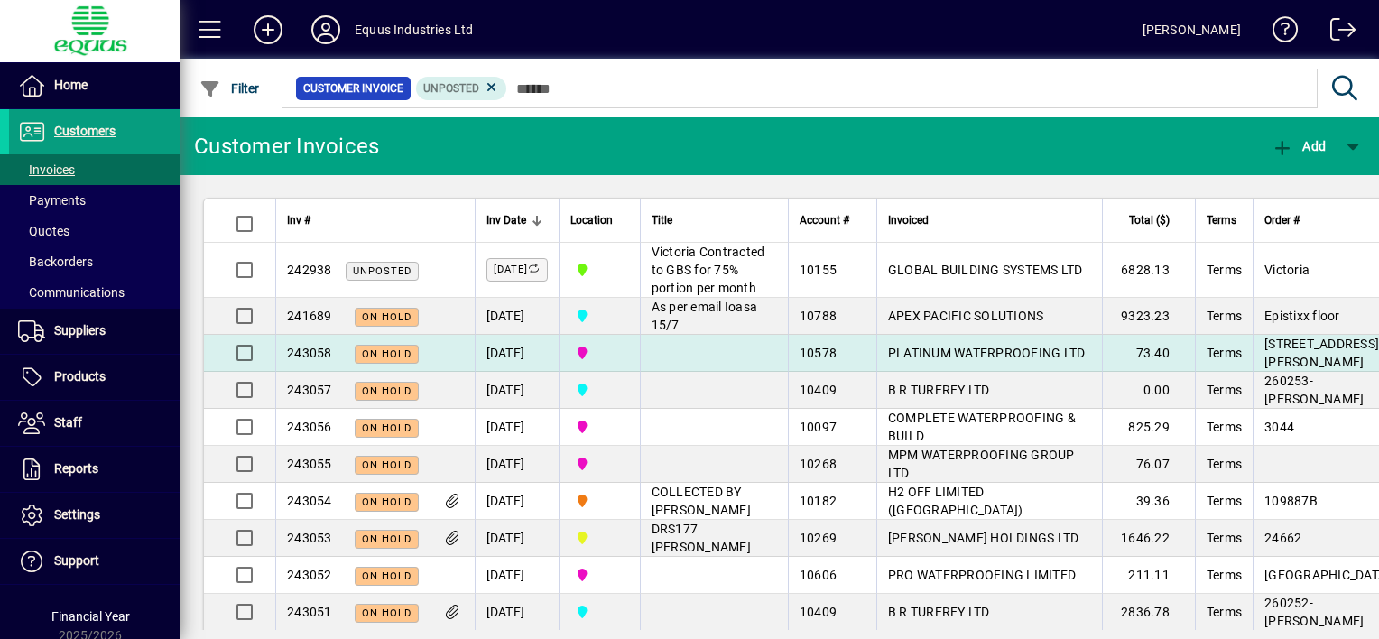
click at [718, 372] on td at bounding box center [714, 353] width 148 height 37
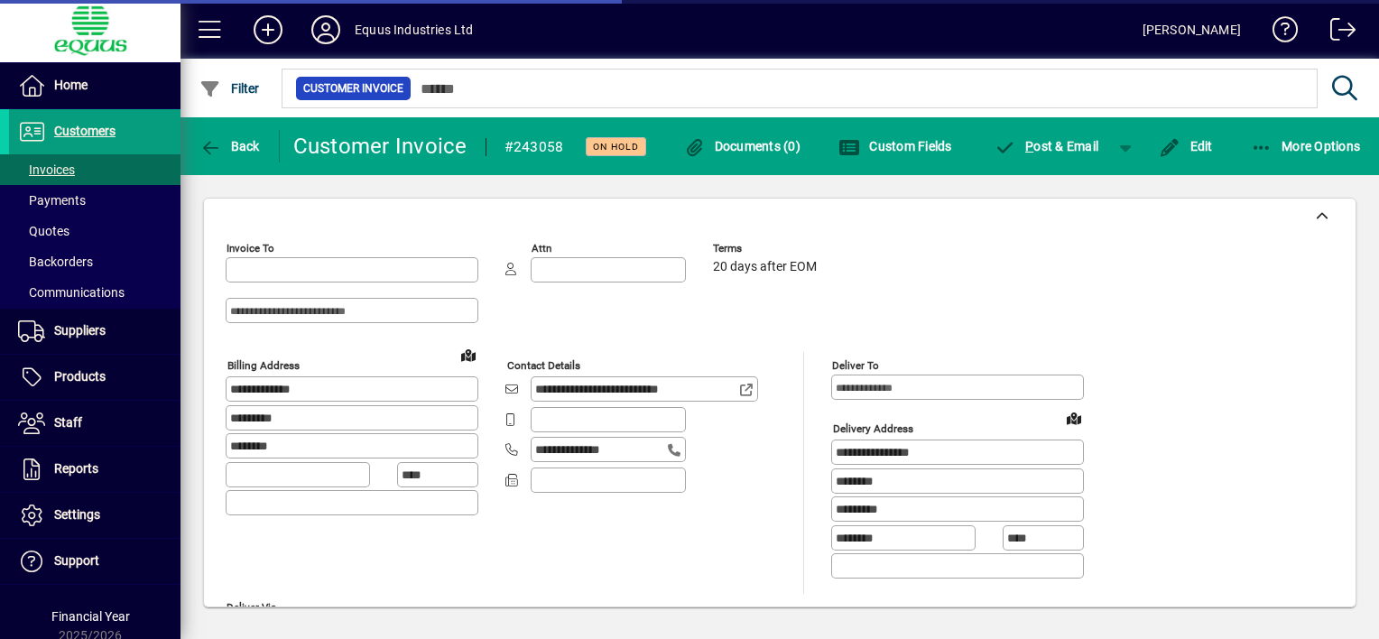
type input "**********"
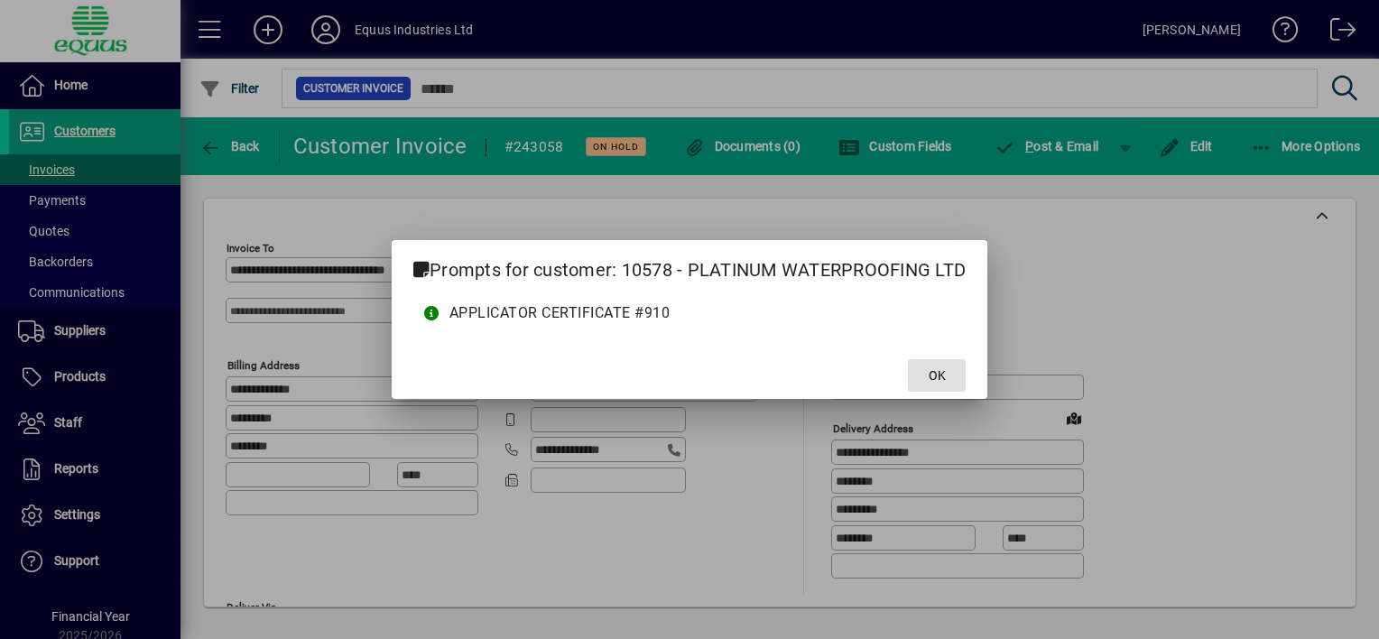
click at [932, 373] on span "OK" at bounding box center [937, 375] width 17 height 19
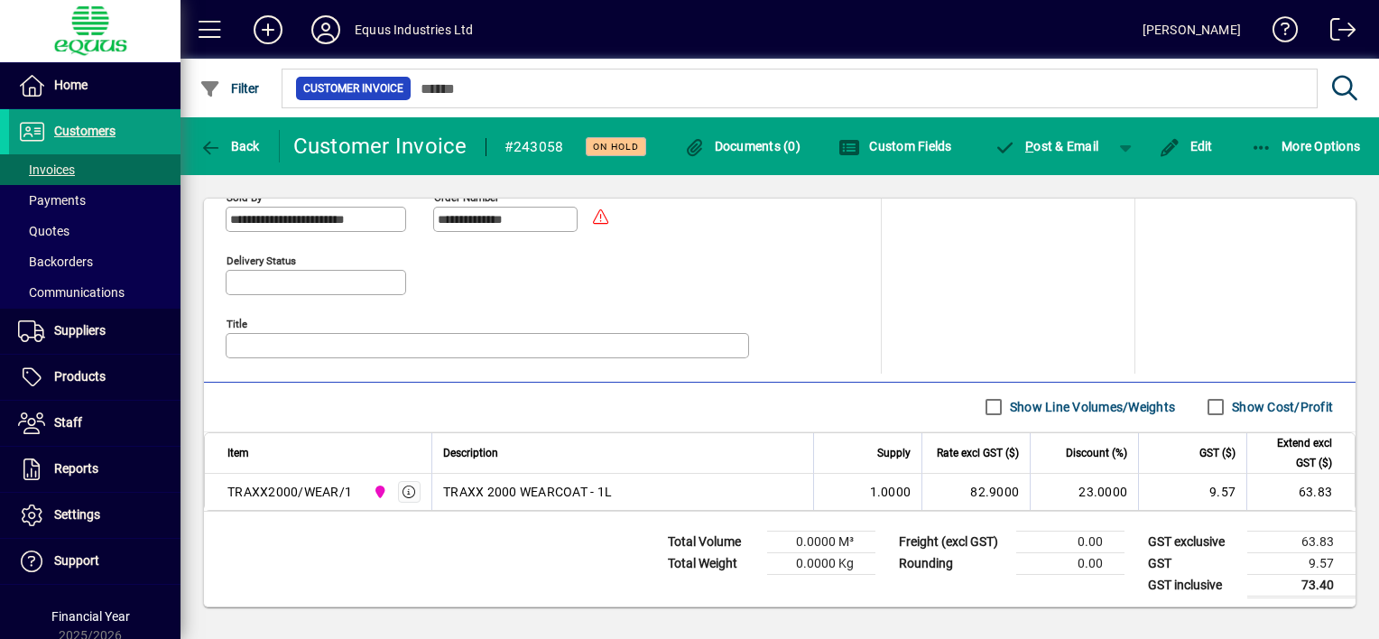
scroll to position [835, 0]
click at [200, 144] on icon "button" at bounding box center [210, 148] width 23 height 18
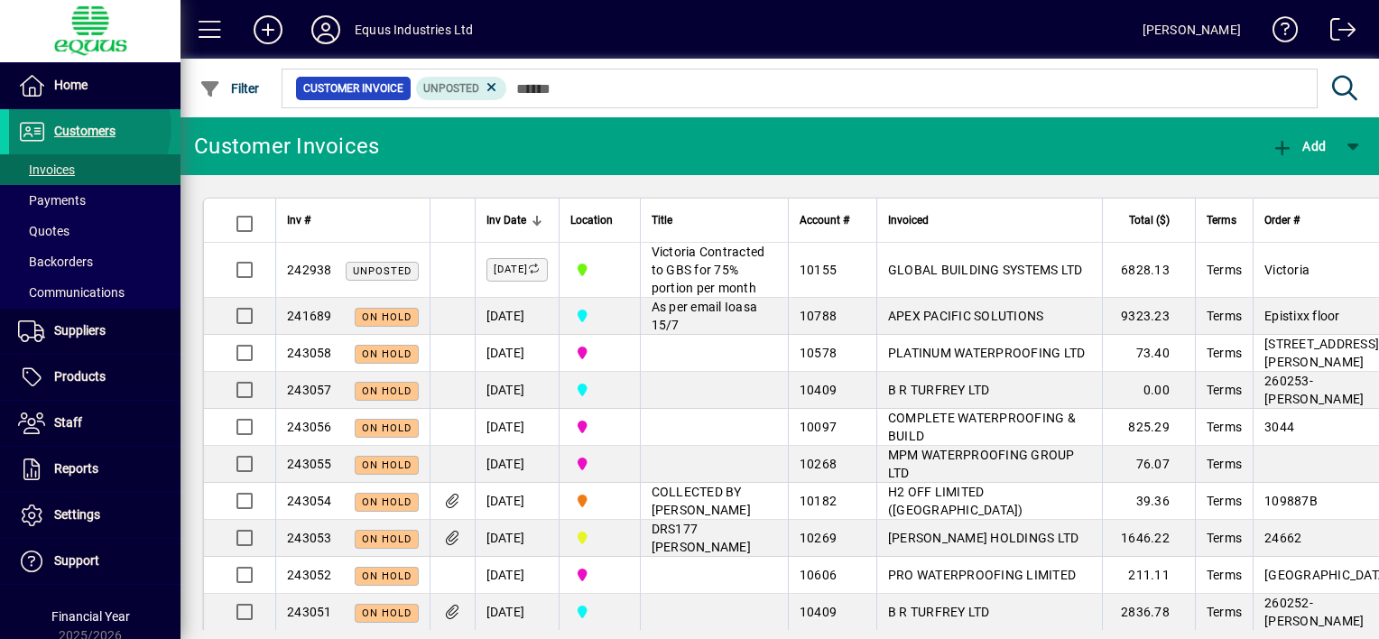
click at [87, 127] on span "Customers" at bounding box center [84, 131] width 61 height 14
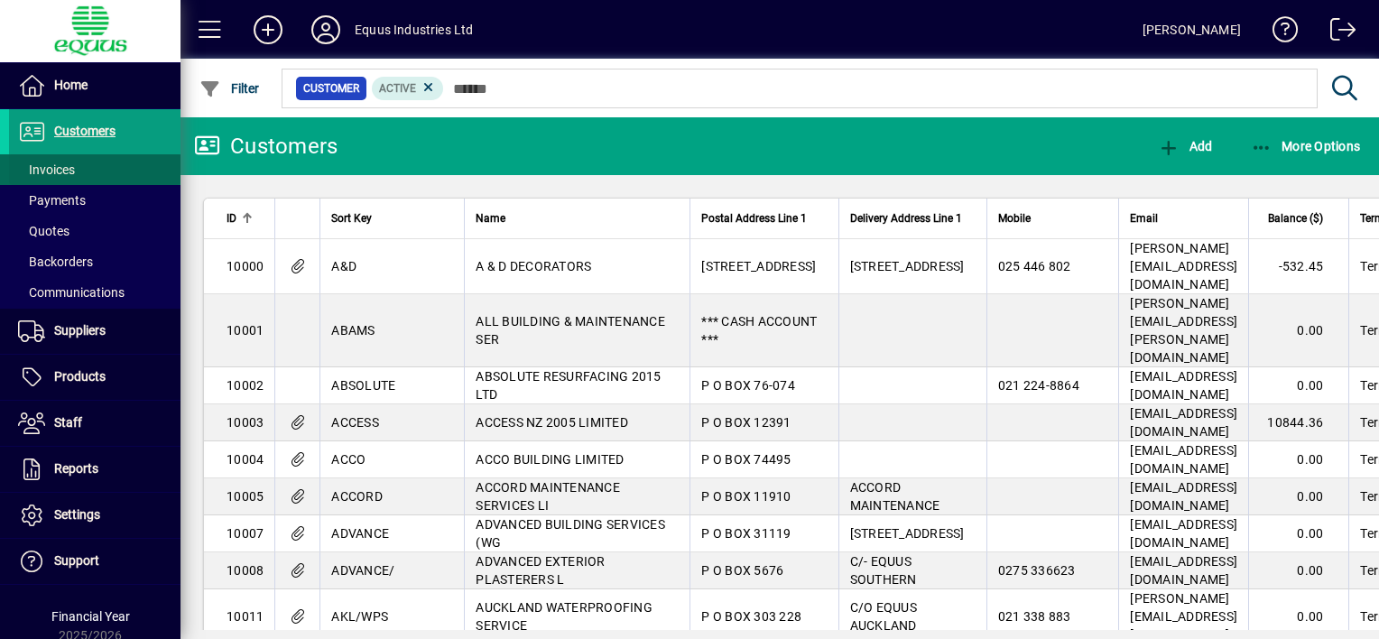
click at [63, 171] on span "Invoices" at bounding box center [46, 169] width 57 height 14
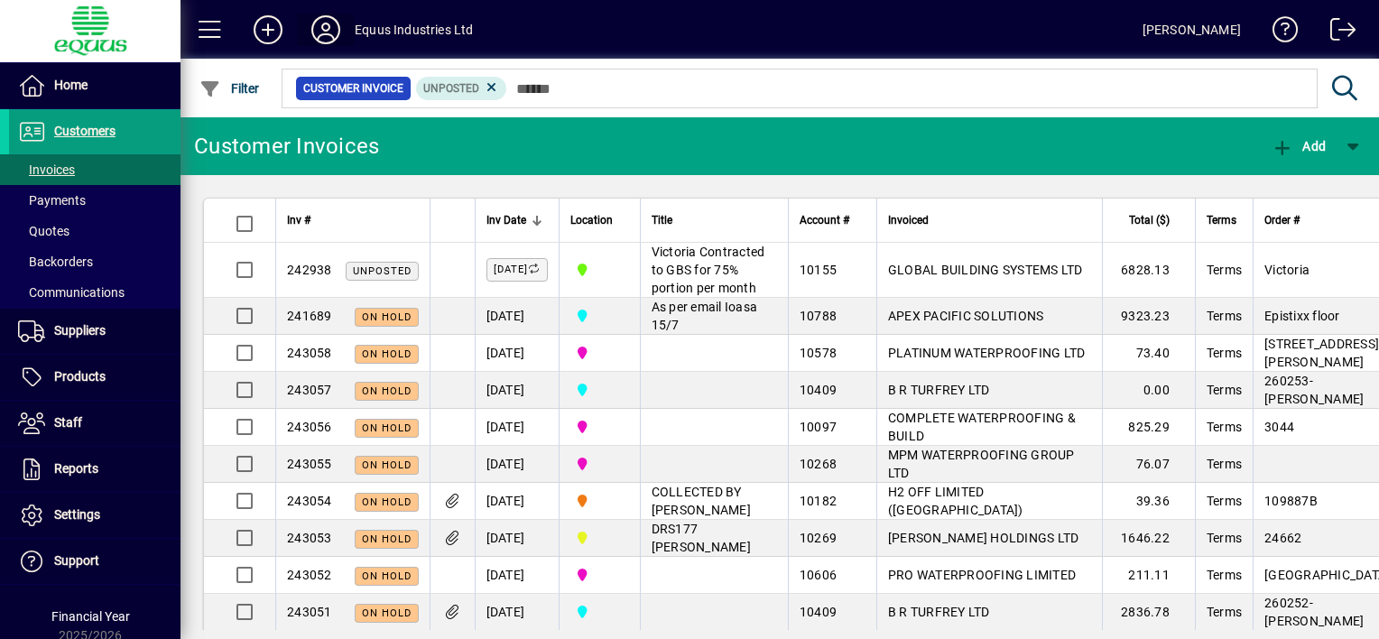
click at [332, 27] on icon at bounding box center [326, 29] width 36 height 29
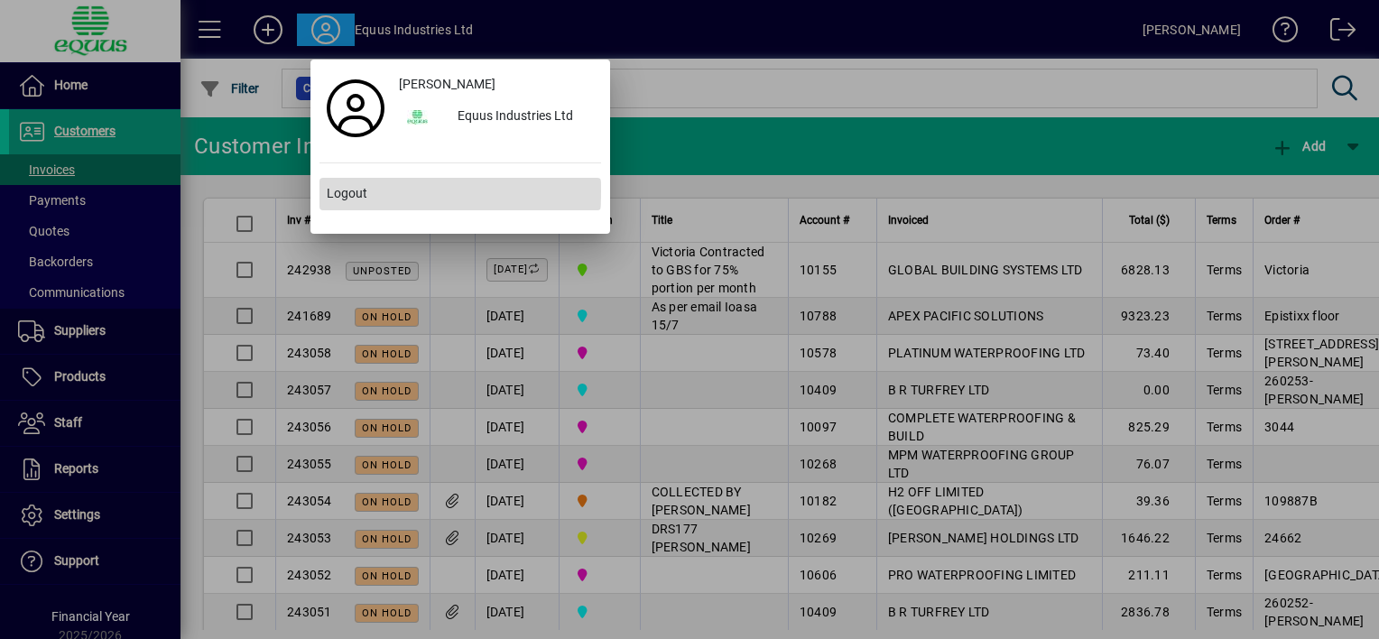
click at [350, 191] on span "Logout" at bounding box center [347, 193] width 41 height 19
